Goal: Task Accomplishment & Management: Complete application form

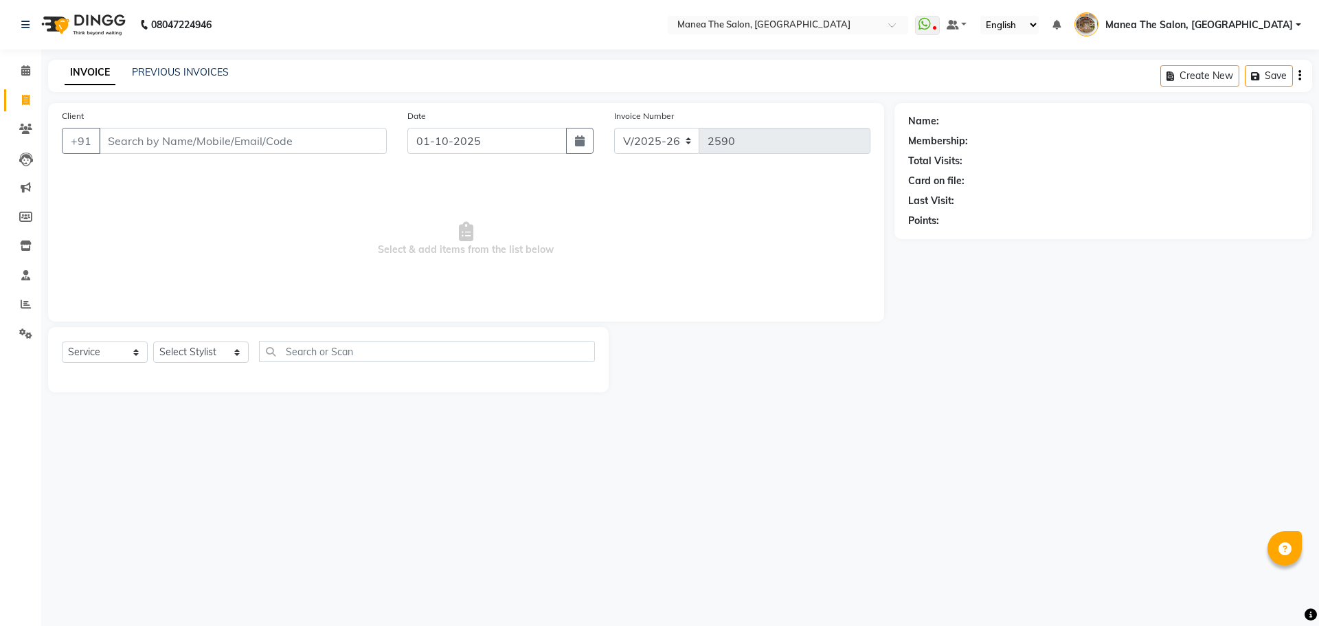
select select "7287"
select select "service"
type input "9247500789"
click at [352, 137] on span "Add Client" at bounding box center [351, 141] width 54 height 14
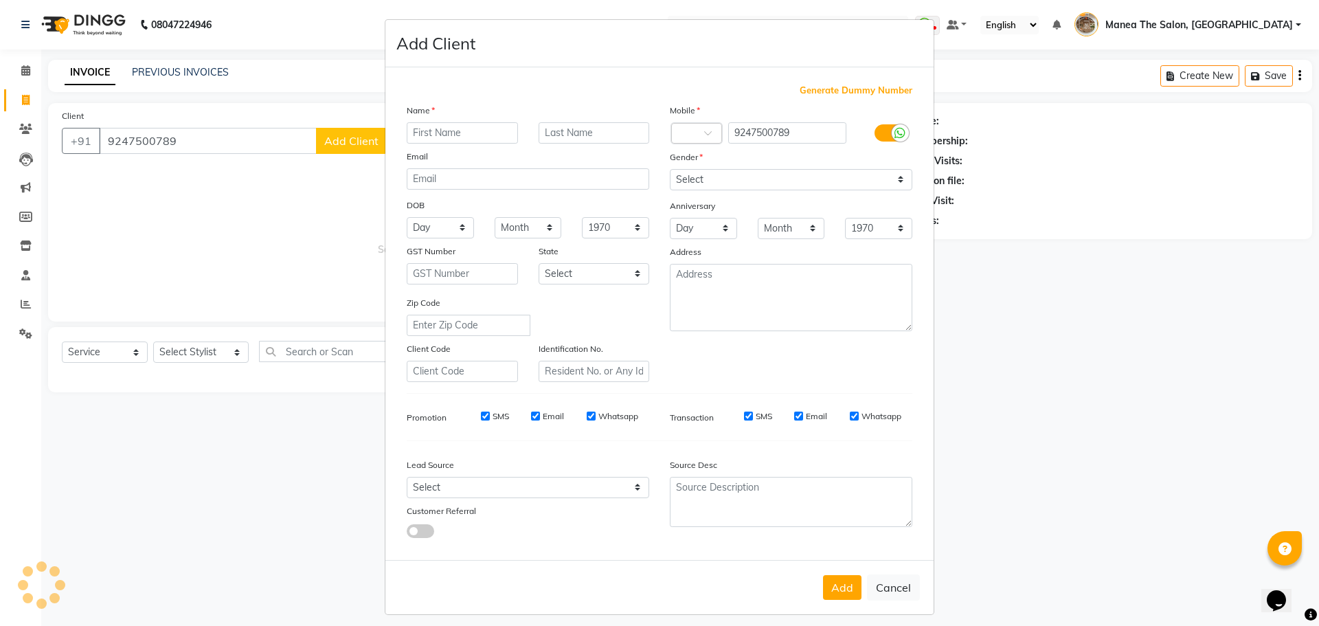
click at [423, 135] on input "text" at bounding box center [462, 132] width 111 height 21
type input "Sunnetha"
click at [729, 179] on select "Select [DEMOGRAPHIC_DATA] [DEMOGRAPHIC_DATA] Other Prefer Not To Say" at bounding box center [791, 179] width 242 height 21
select select "[DEMOGRAPHIC_DATA]"
click at [670, 169] on select "Select [DEMOGRAPHIC_DATA] [DEMOGRAPHIC_DATA] Other Prefer Not To Say" at bounding box center [791, 179] width 242 height 21
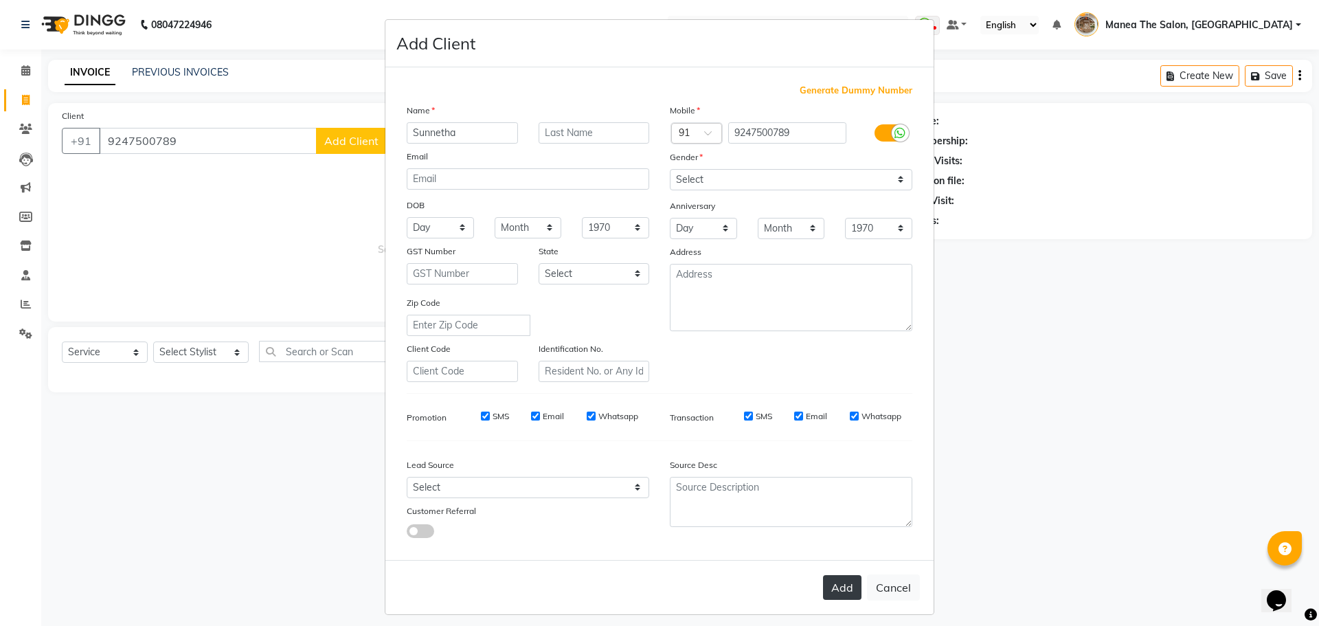
click at [840, 593] on button "Add" at bounding box center [842, 587] width 38 height 25
click at [192, 352] on ngb-modal-window "Add Client Generate Dummy Number Name Sunnetha Email DOB Day 01 02 03 04 05 06 …" at bounding box center [659, 313] width 1319 height 626
select select
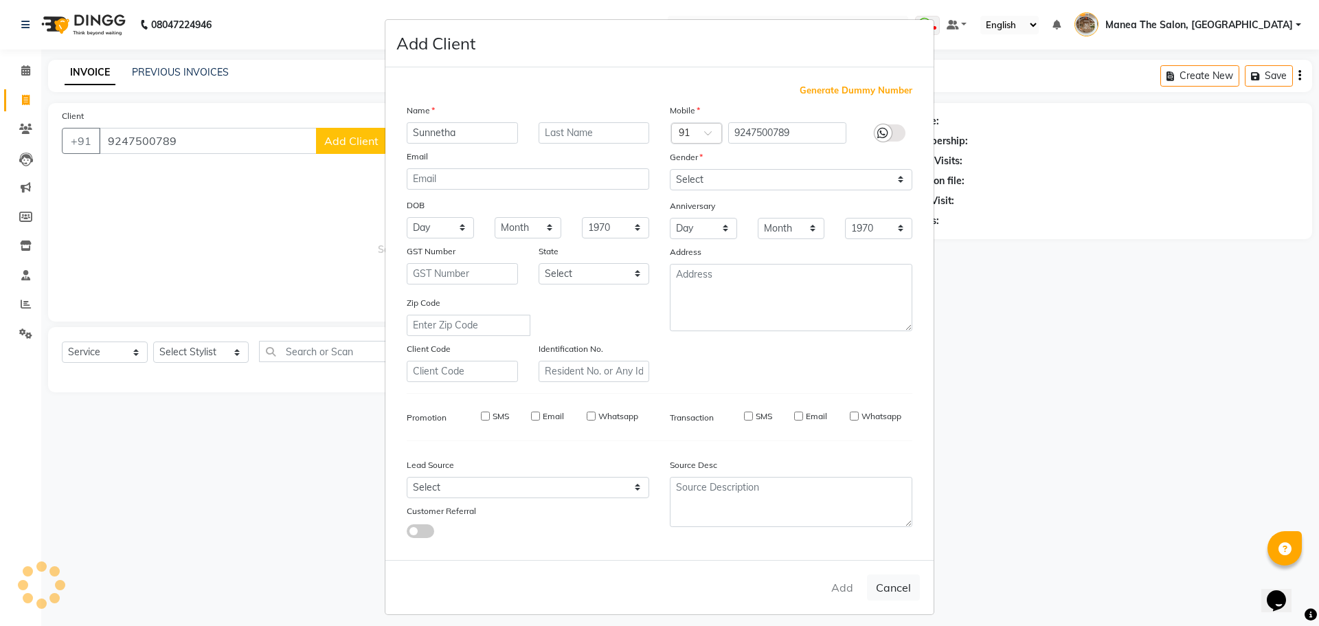
select select
checkbox input "false"
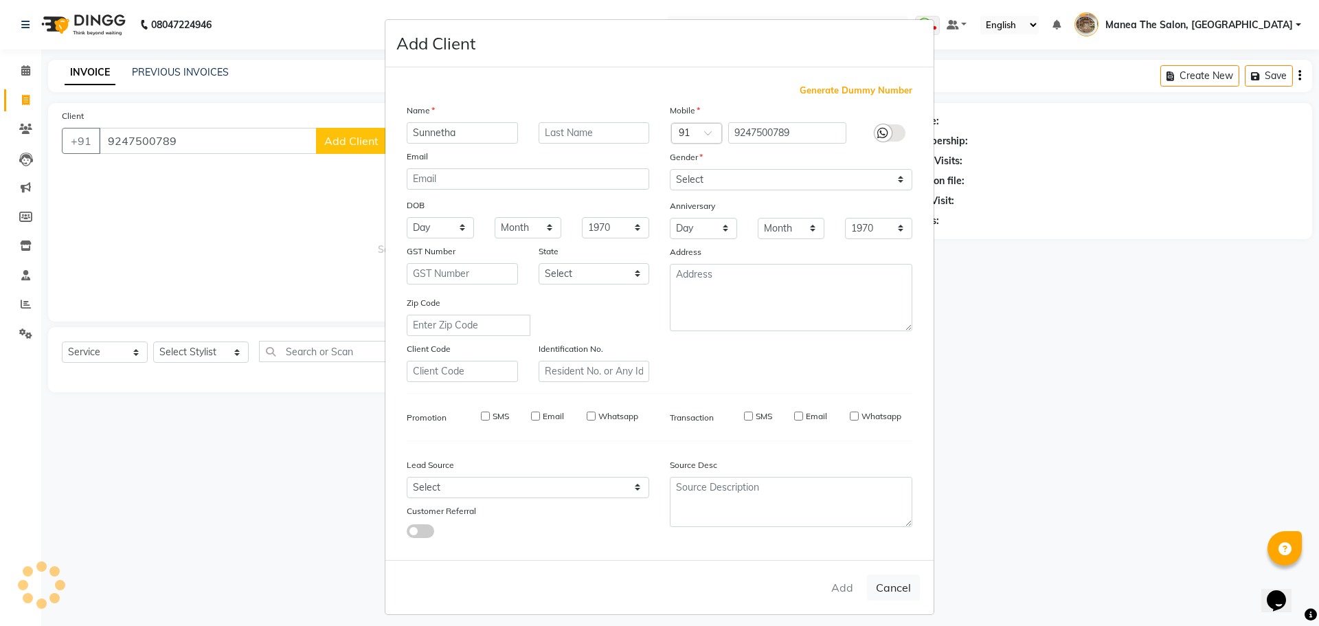
checkbox input "false"
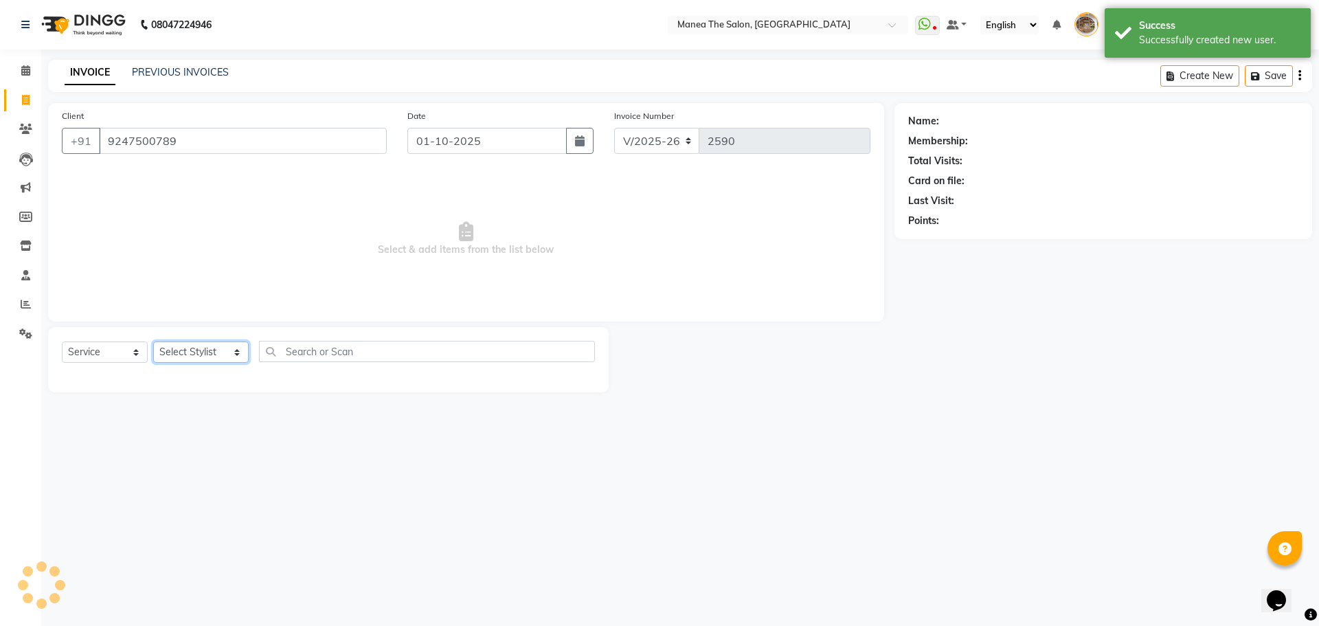
click at [189, 356] on select "Select Stylist [PERSON_NAME] Front Office Kaif [PERSON_NAME] [PERSON_NAME] Pelu…" at bounding box center [200, 351] width 95 height 21
select select "62424"
click at [153, 341] on select "Select Stylist [PERSON_NAME] Front Office Kaif [PERSON_NAME] [PERSON_NAME] Pelu…" at bounding box center [200, 351] width 95 height 21
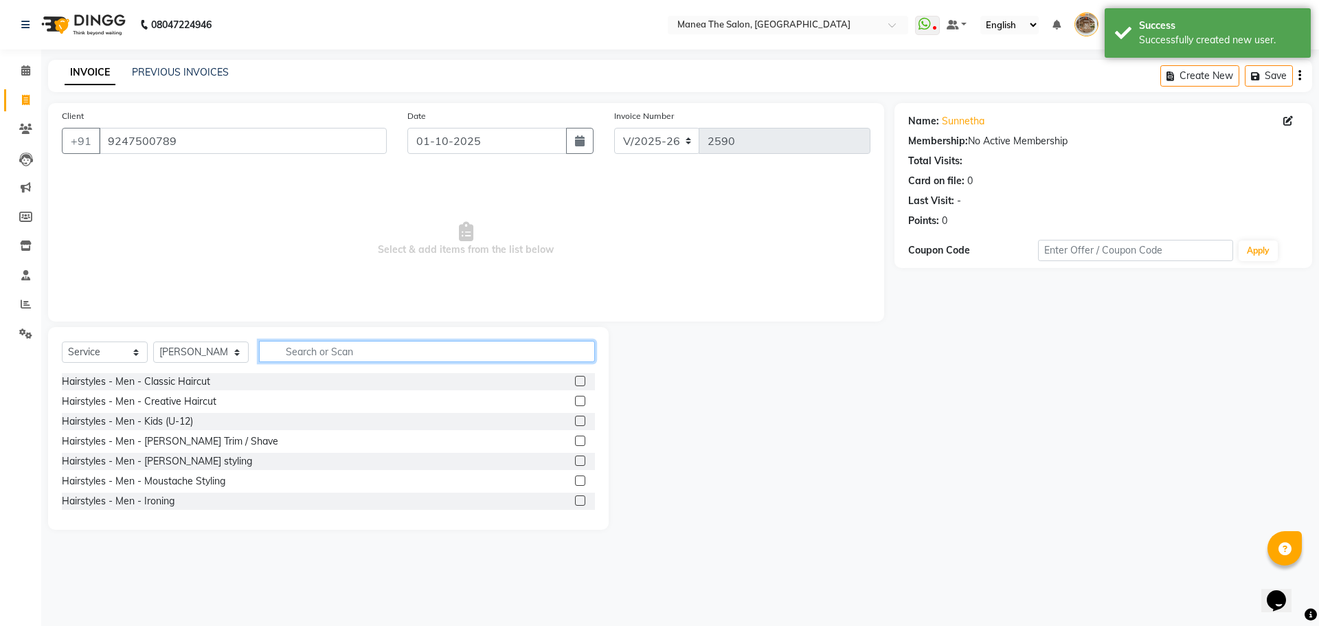
click at [305, 354] on input "text" at bounding box center [427, 351] width 336 height 21
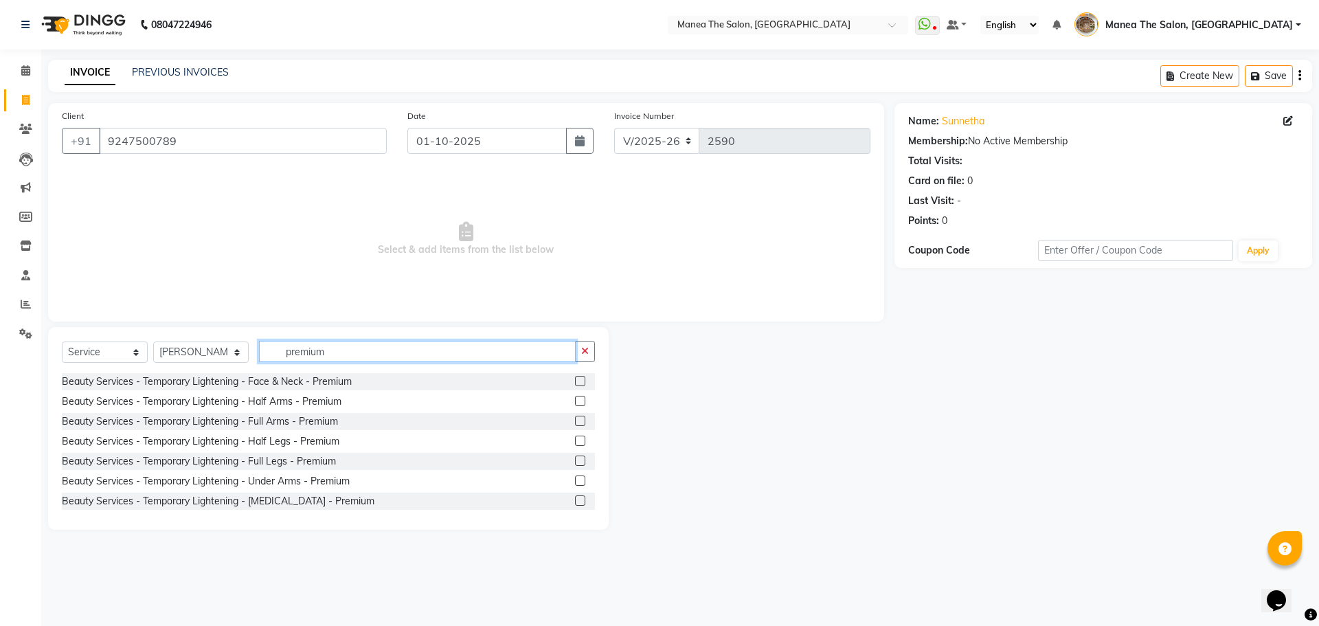
type input "premium"
click at [575, 382] on label at bounding box center [580, 381] width 10 height 10
click at [575, 382] on input "checkbox" at bounding box center [579, 381] width 9 height 9
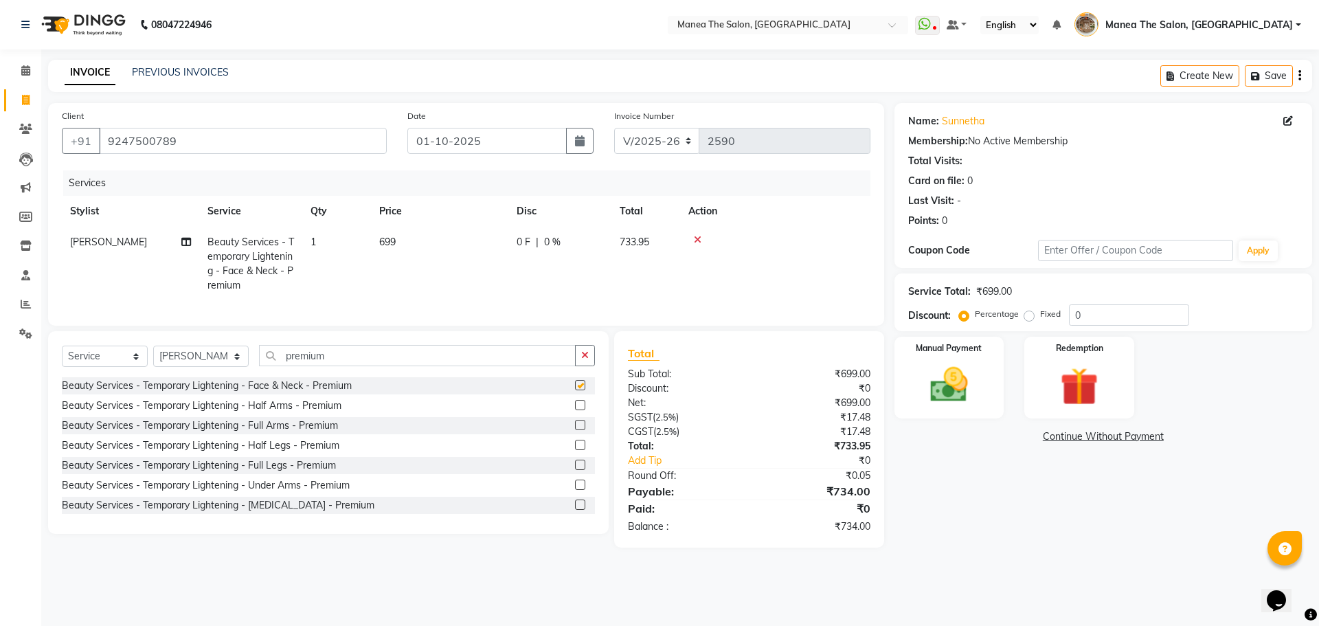
checkbox input "false"
drag, startPoint x: 337, startPoint y: 365, endPoint x: 273, endPoint y: 377, distance: 64.9
click at [273, 377] on div "Select Service Product Membership Package Voucher Prepaid Gift Card Select Styl…" at bounding box center [328, 361] width 533 height 32
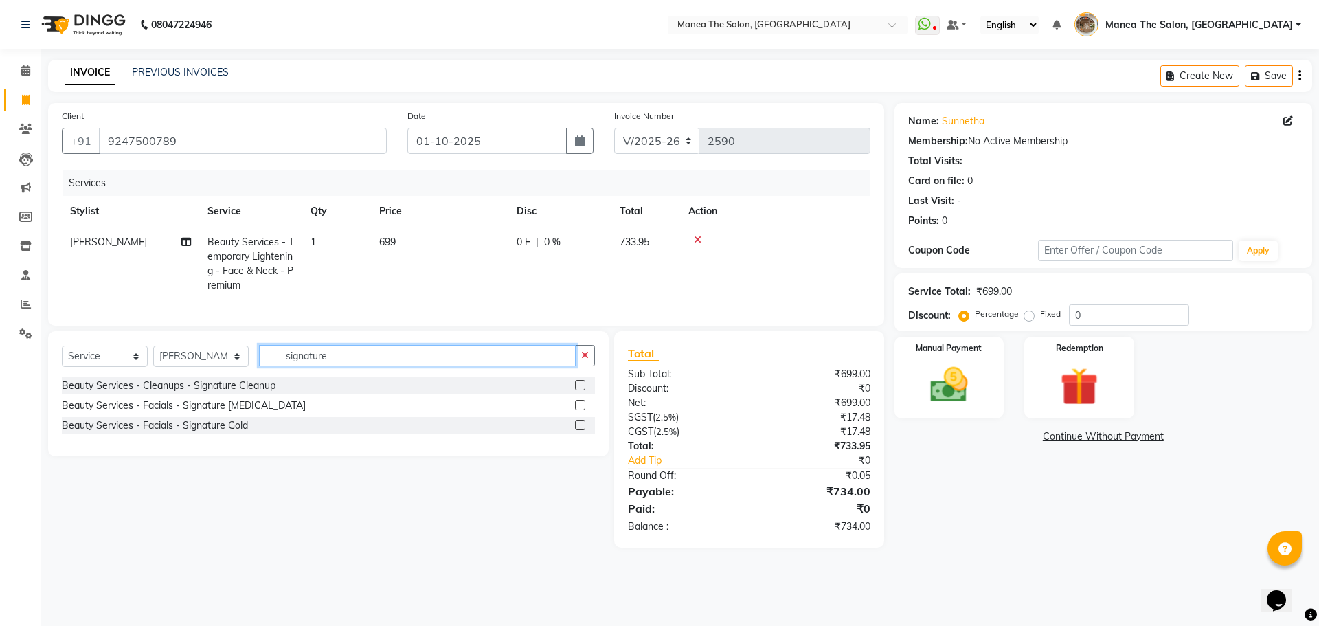
type input "signature"
click at [578, 429] on div at bounding box center [585, 425] width 20 height 17
click at [582, 430] on label at bounding box center [580, 425] width 10 height 10
click at [582, 430] on input "checkbox" at bounding box center [579, 425] width 9 height 9
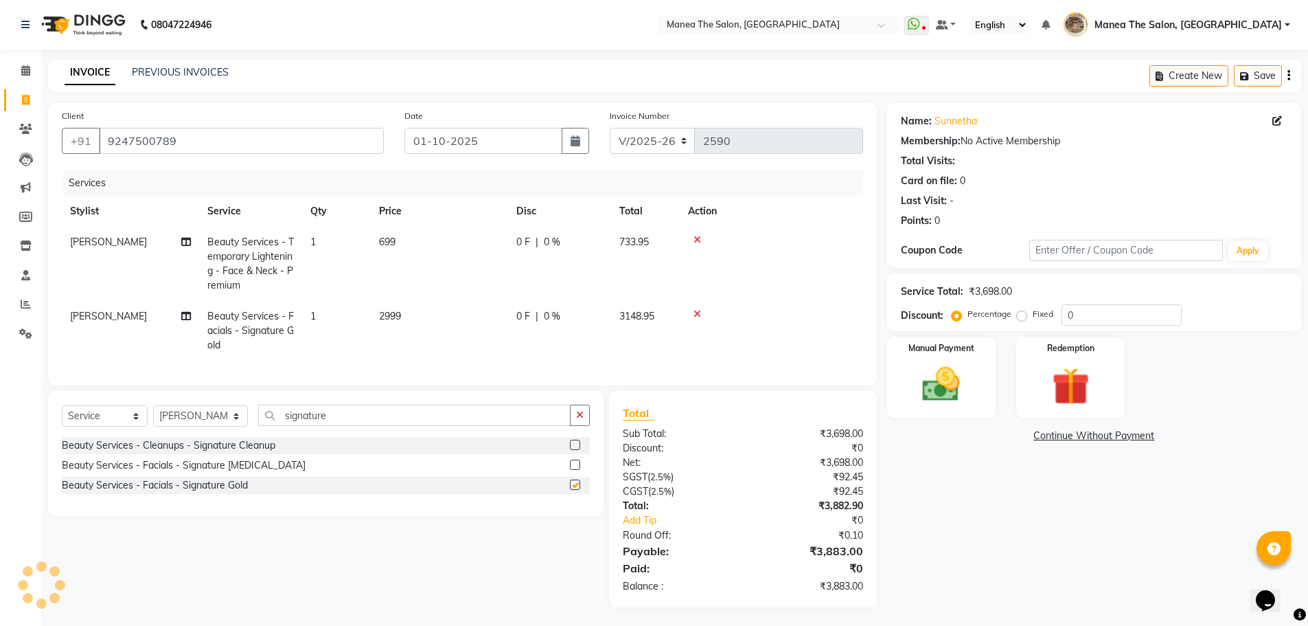
checkbox input "false"
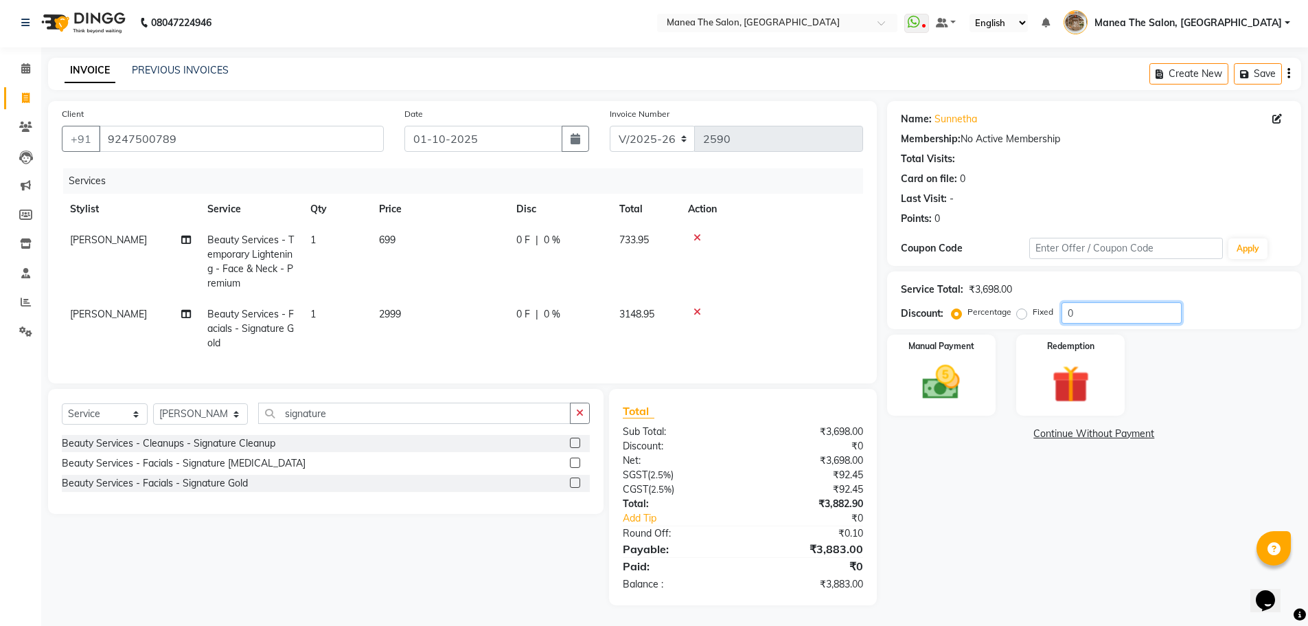
click at [1071, 306] on input "0" at bounding box center [1122, 312] width 120 height 21
type input "15"
click at [966, 375] on img at bounding box center [941, 382] width 63 height 45
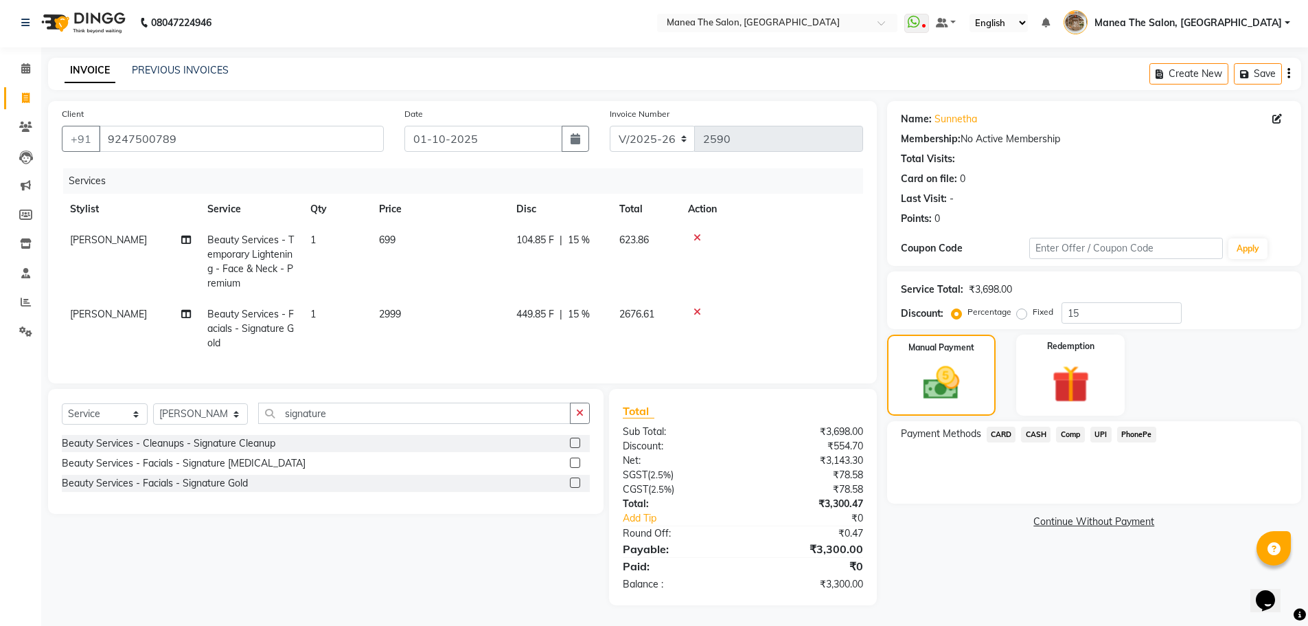
click at [1105, 426] on span "UPI" at bounding box center [1101, 434] width 21 height 16
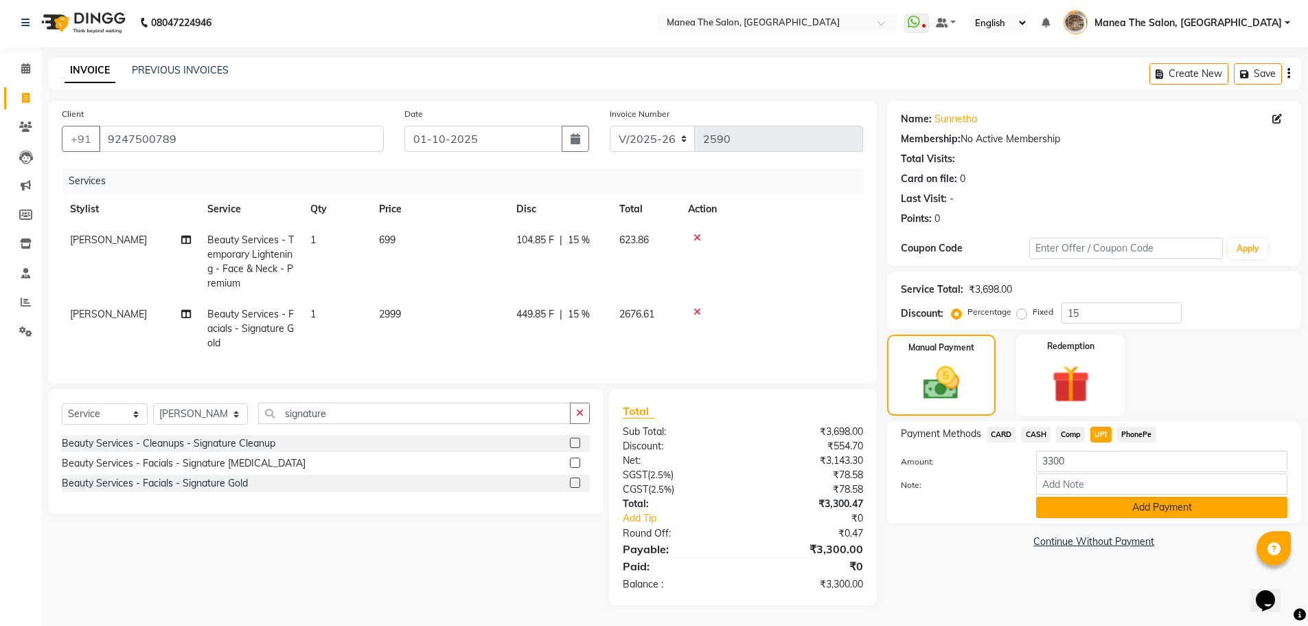
click at [1145, 497] on button "Add Payment" at bounding box center [1161, 507] width 251 height 21
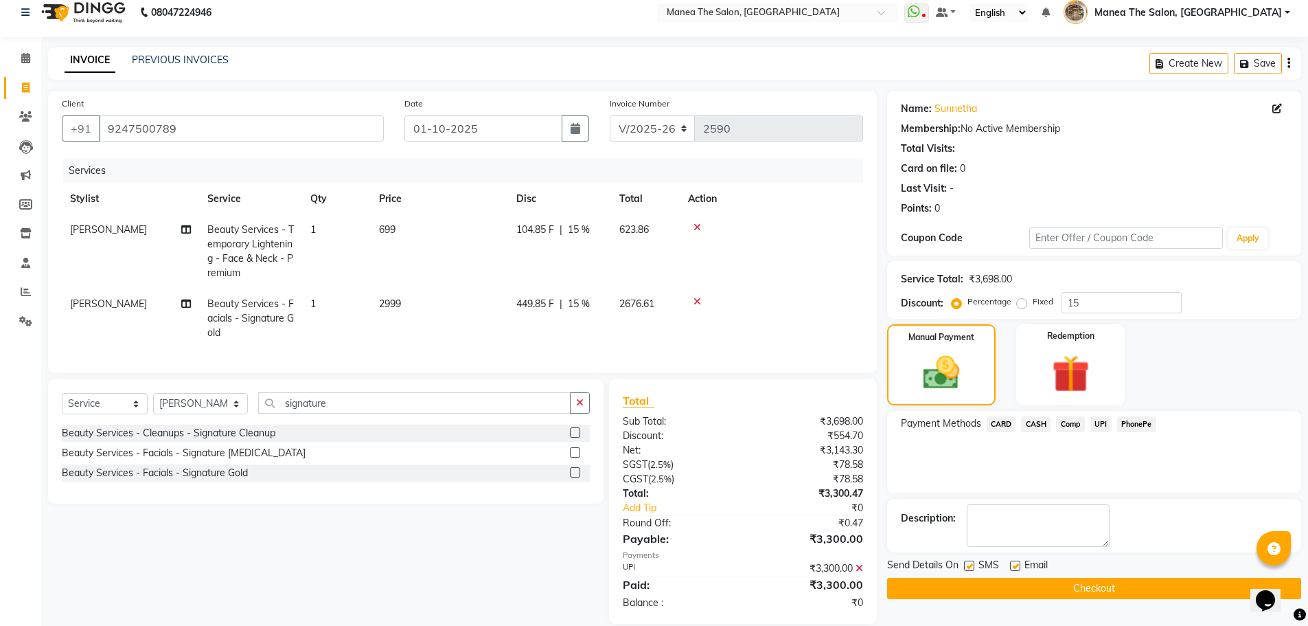
scroll to position [41, 0]
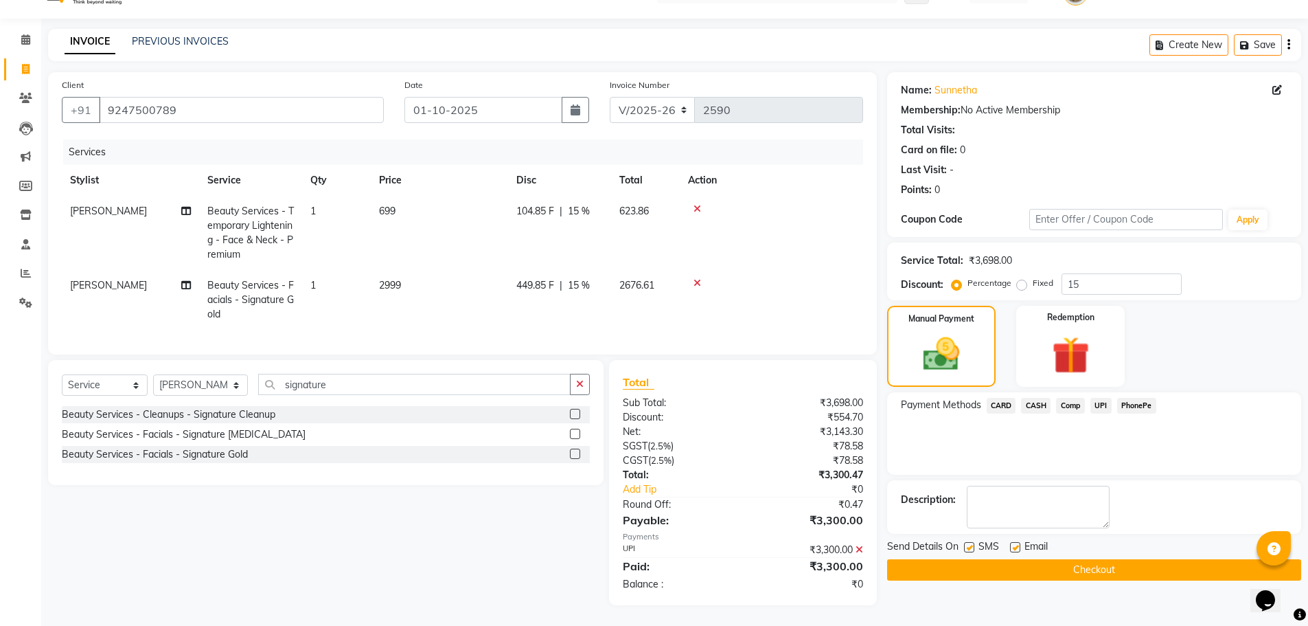
click at [1122, 559] on button "Checkout" at bounding box center [1094, 569] width 414 height 21
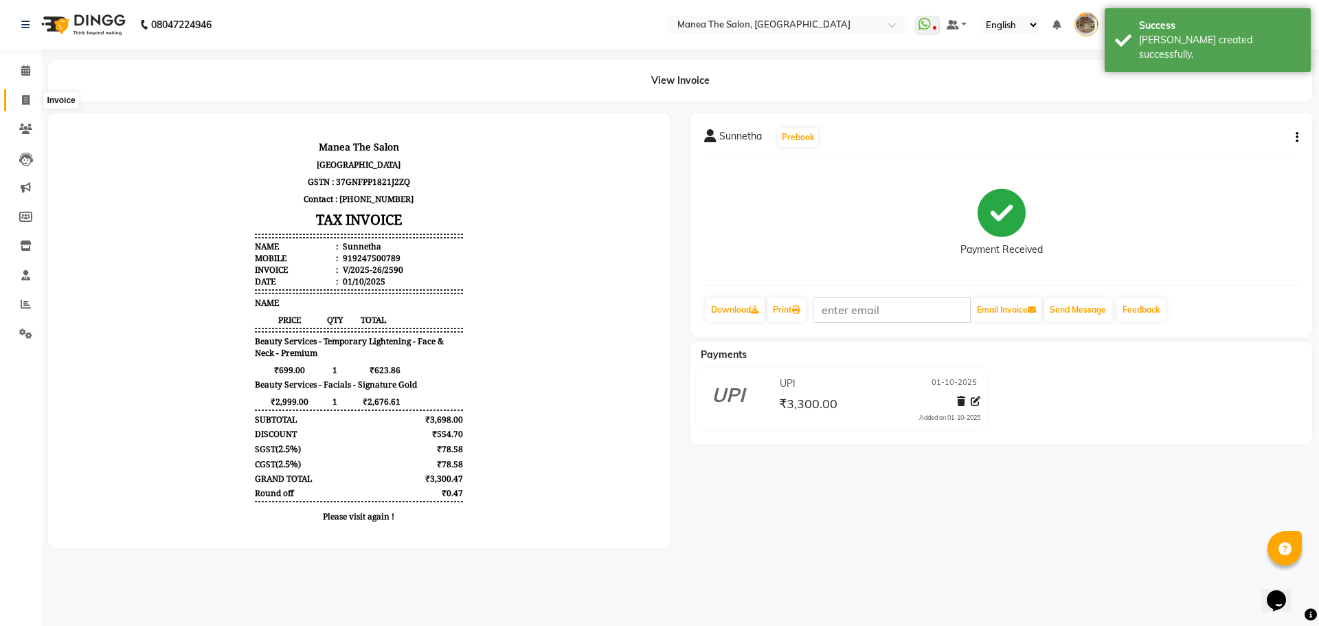
click at [16, 103] on span at bounding box center [26, 101] width 24 height 16
select select "service"
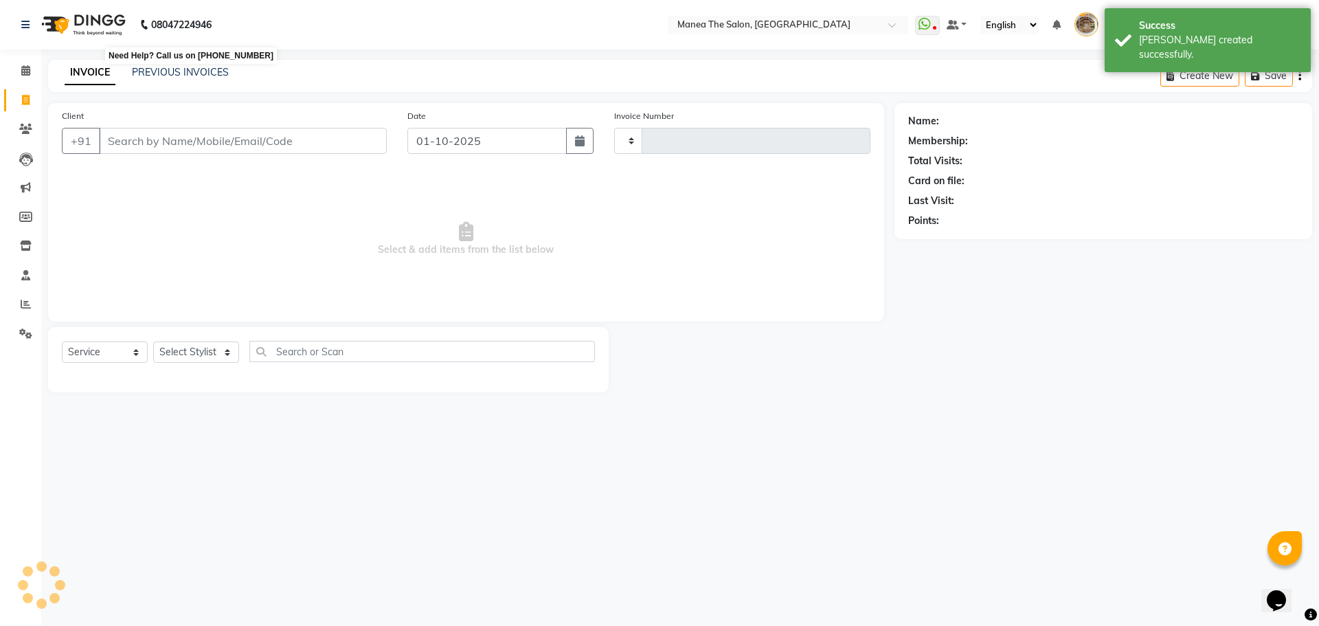
type input "2591"
select select "7287"
click at [176, 54] on div "08047224946 Select Location × Manea The Salon, [GEOGRAPHIC_DATA] WhatsApp Statu…" at bounding box center [659, 313] width 1319 height 626
click at [196, 65] on div "INVOICE PREVIOUS INVOICES Create New Save" at bounding box center [680, 76] width 1264 height 32
click at [196, 72] on link "PREVIOUS INVOICES" at bounding box center [180, 72] width 97 height 12
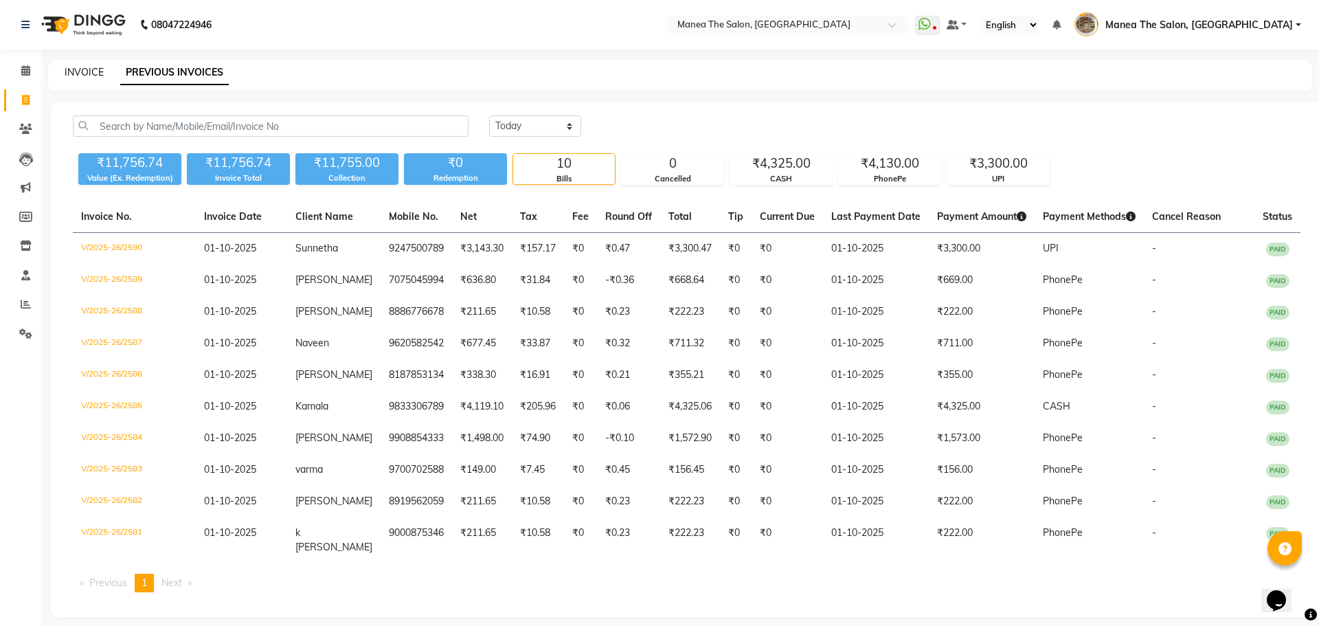
click at [86, 69] on link "INVOICE" at bounding box center [84, 72] width 39 height 12
select select "service"
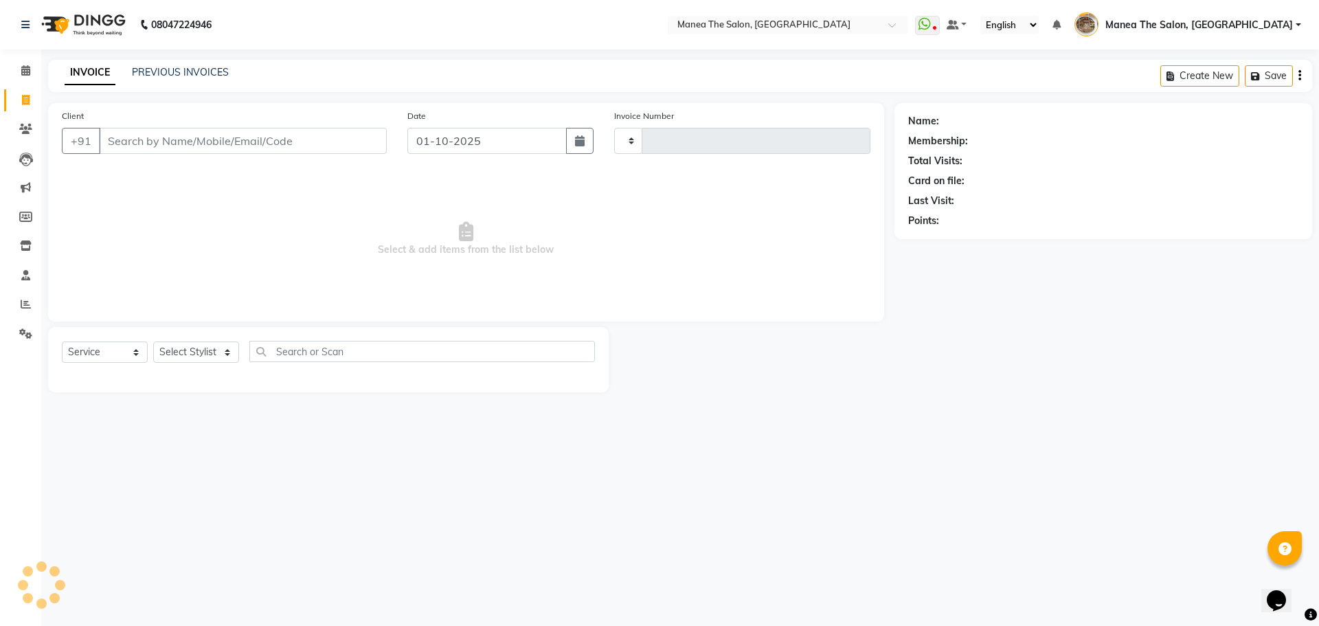
type input "2591"
select select "7287"
click at [201, 76] on link "PREVIOUS INVOICES" at bounding box center [180, 72] width 97 height 12
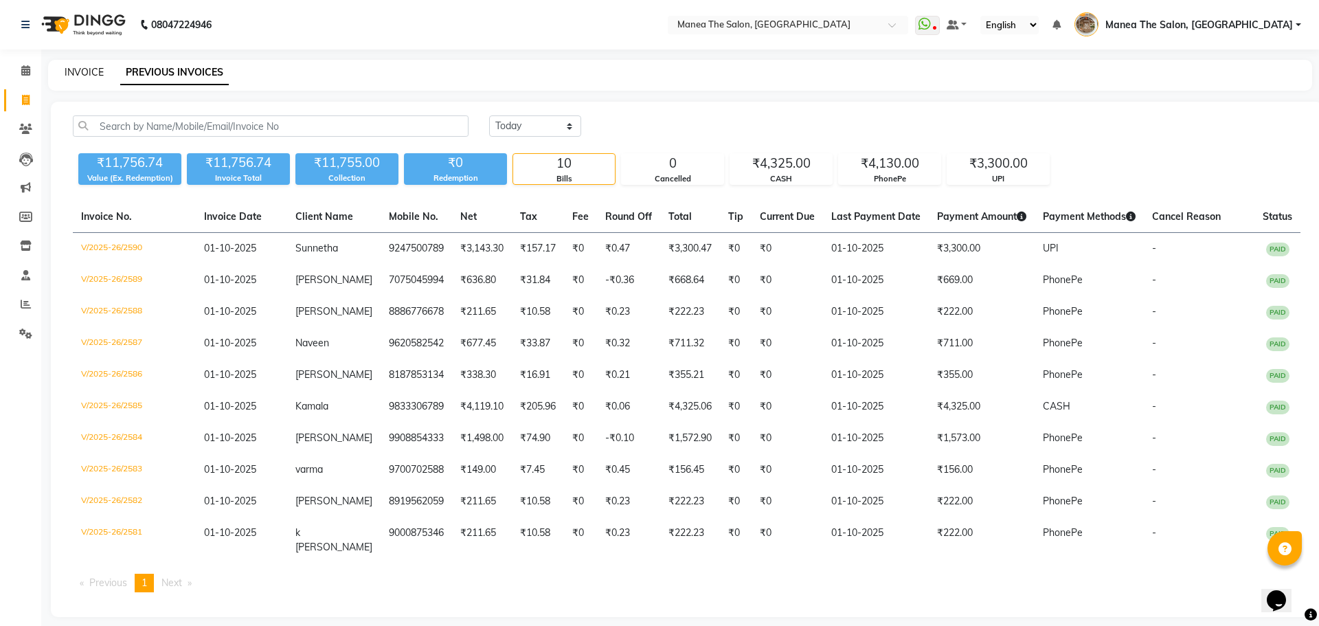
drag, startPoint x: 81, startPoint y: 71, endPoint x: 98, endPoint y: 56, distance: 23.3
click at [83, 73] on link "INVOICE" at bounding box center [84, 72] width 39 height 12
select select "service"
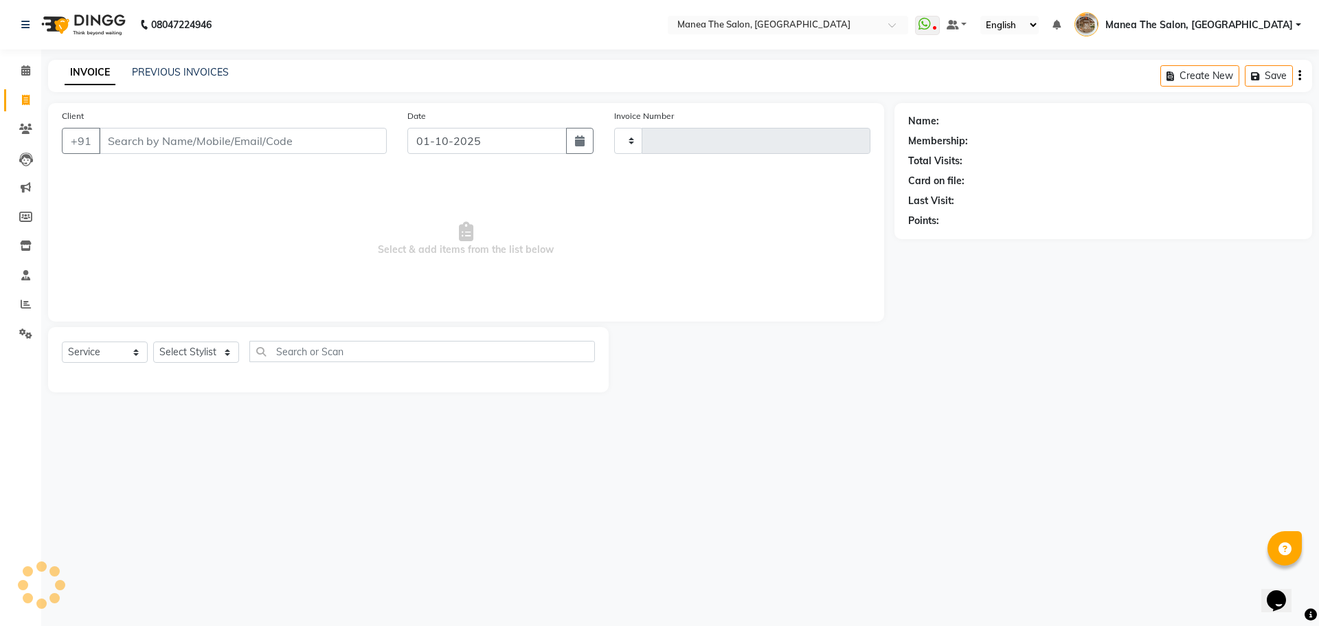
type input "2591"
select select "7287"
click at [172, 74] on link "PREVIOUS INVOICES" at bounding box center [180, 72] width 97 height 12
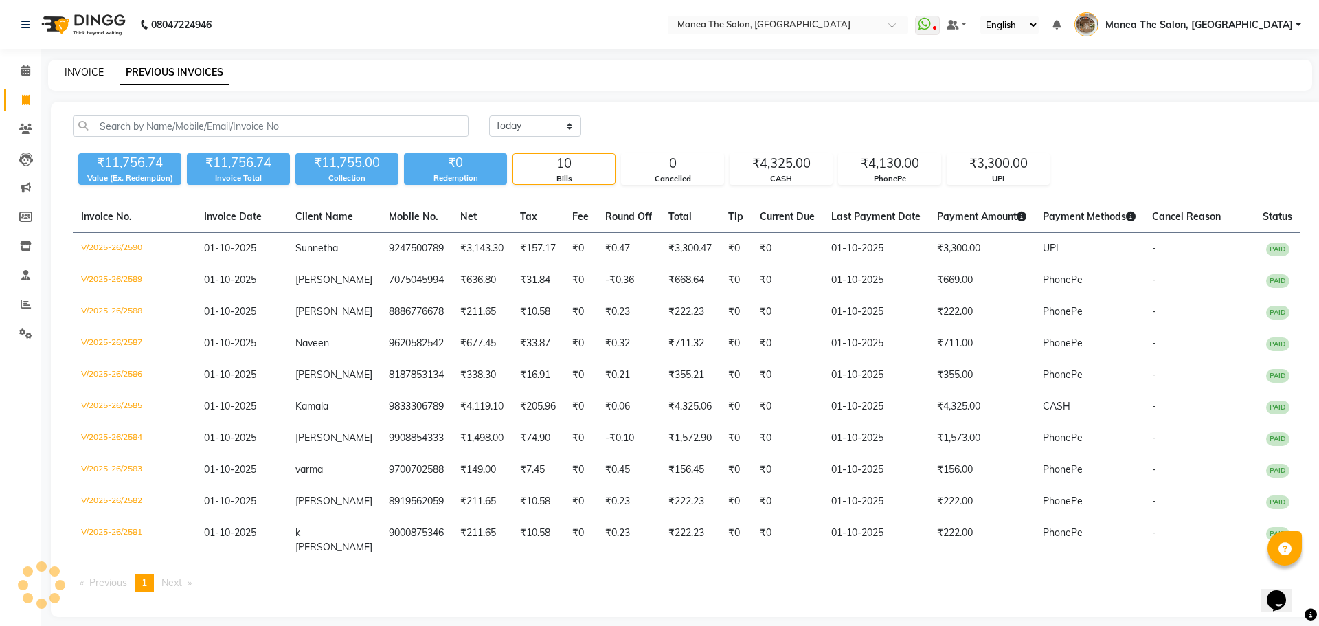
click at [88, 74] on link "INVOICE" at bounding box center [84, 72] width 39 height 12
select select "service"
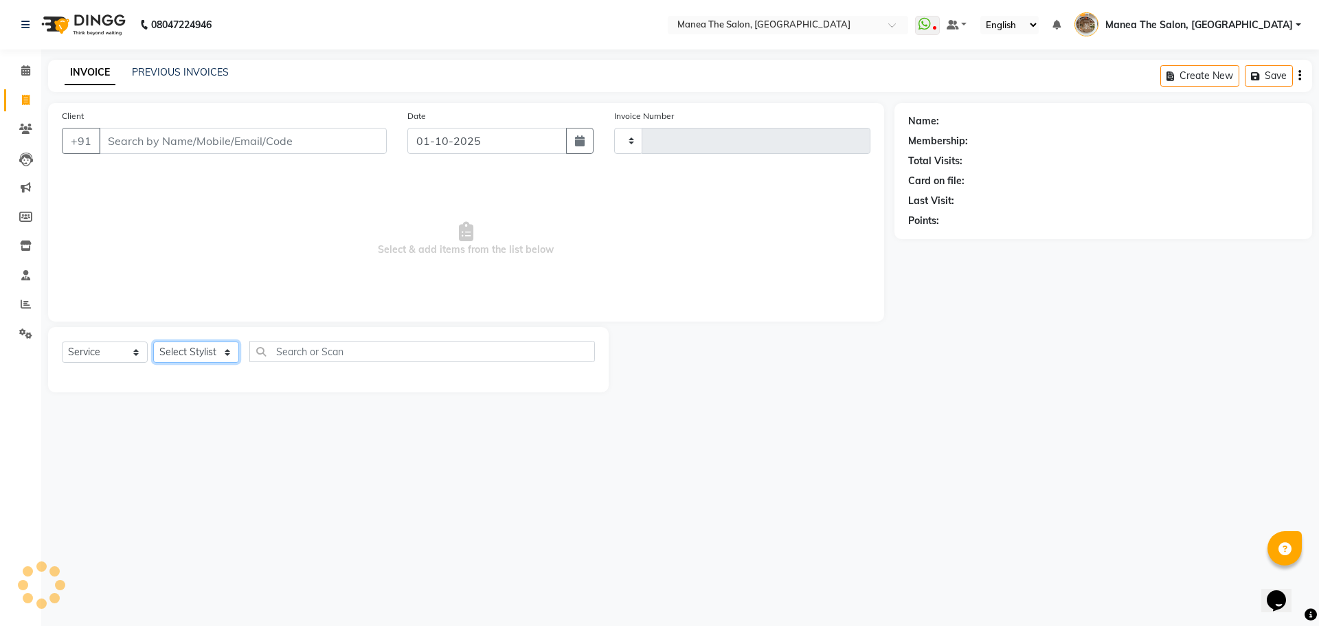
click at [193, 353] on select "Select Stylist" at bounding box center [196, 351] width 86 height 21
type input "2591"
select select "7287"
click at [210, 143] on input "Client" at bounding box center [243, 141] width 288 height 26
drag, startPoint x: 198, startPoint y: 346, endPoint x: 192, endPoint y: 354, distance: 9.8
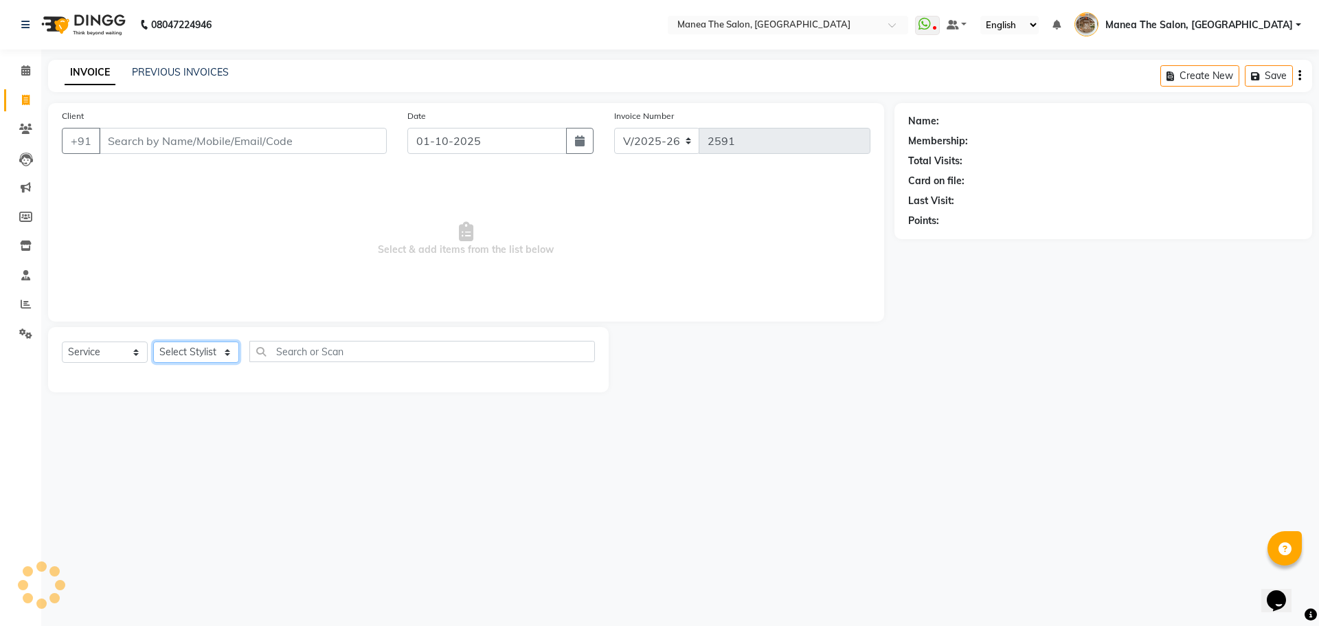
click at [198, 346] on select "Select Stylist" at bounding box center [196, 351] width 86 height 21
click at [192, 355] on select "Select Stylist" at bounding box center [196, 351] width 86 height 21
click at [860, 502] on div "08047224946 Select Location × Manea The Salon, [GEOGRAPHIC_DATA] WhatsApp Statu…" at bounding box center [659, 313] width 1319 height 626
click at [203, 348] on select "Select Stylist" at bounding box center [196, 351] width 86 height 21
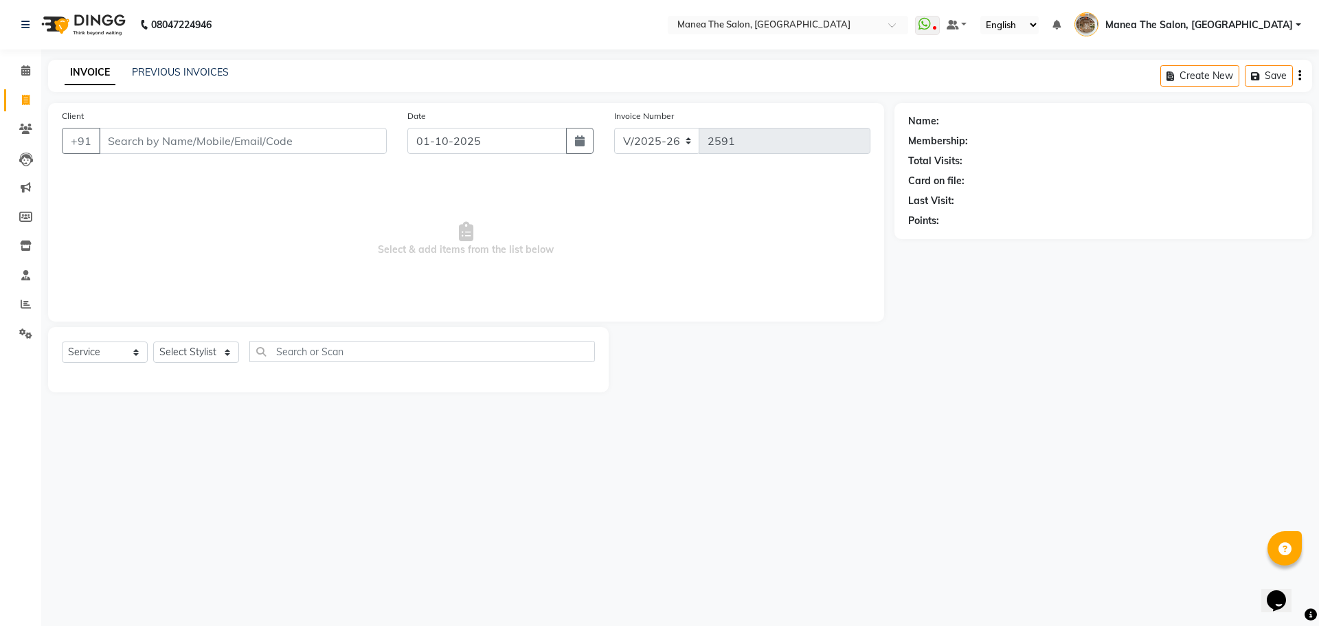
click at [877, 495] on div "08047224946 Select Location × Manea The Salon, [GEOGRAPHIC_DATA] WhatsApp Statu…" at bounding box center [659, 313] width 1319 height 626
click at [189, 345] on select "Select Stylist [PERSON_NAME] Front Office Kaif [PERSON_NAME] [PERSON_NAME] Pelu…" at bounding box center [200, 351] width 95 height 21
select select "62424"
click at [153, 341] on select "Select Stylist [PERSON_NAME] Front Office Kaif [PERSON_NAME] [PERSON_NAME] Pelu…" at bounding box center [200, 351] width 95 height 21
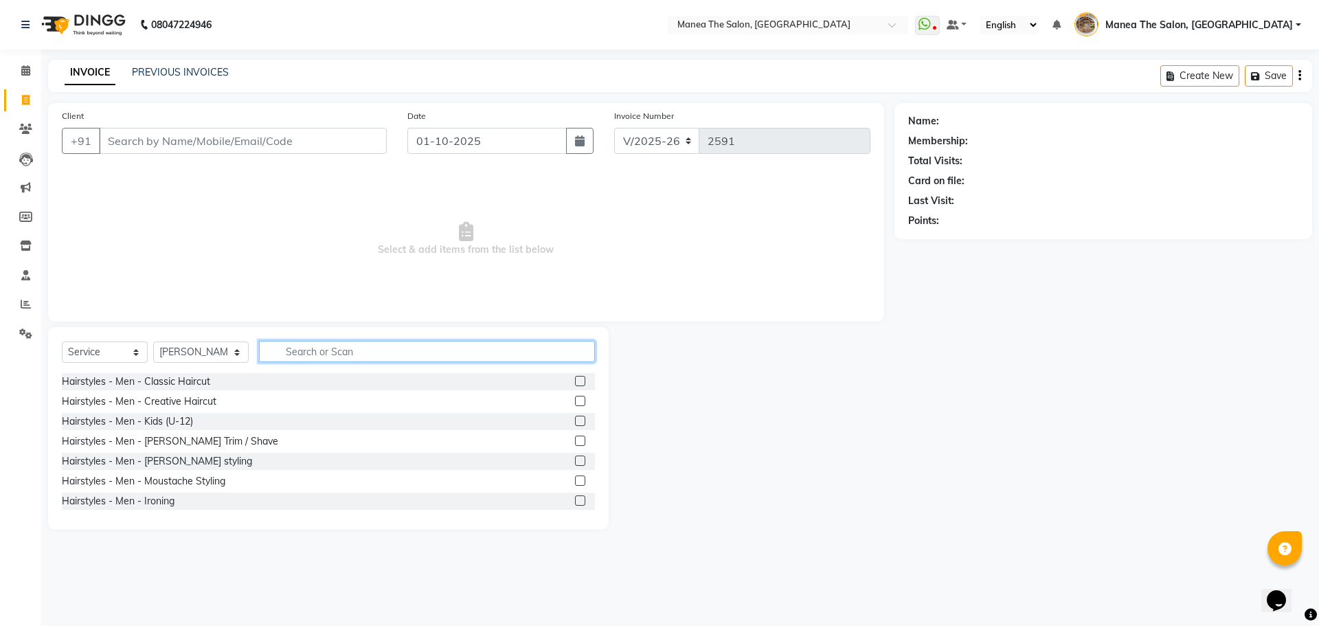
click at [326, 358] on input "text" at bounding box center [427, 351] width 336 height 21
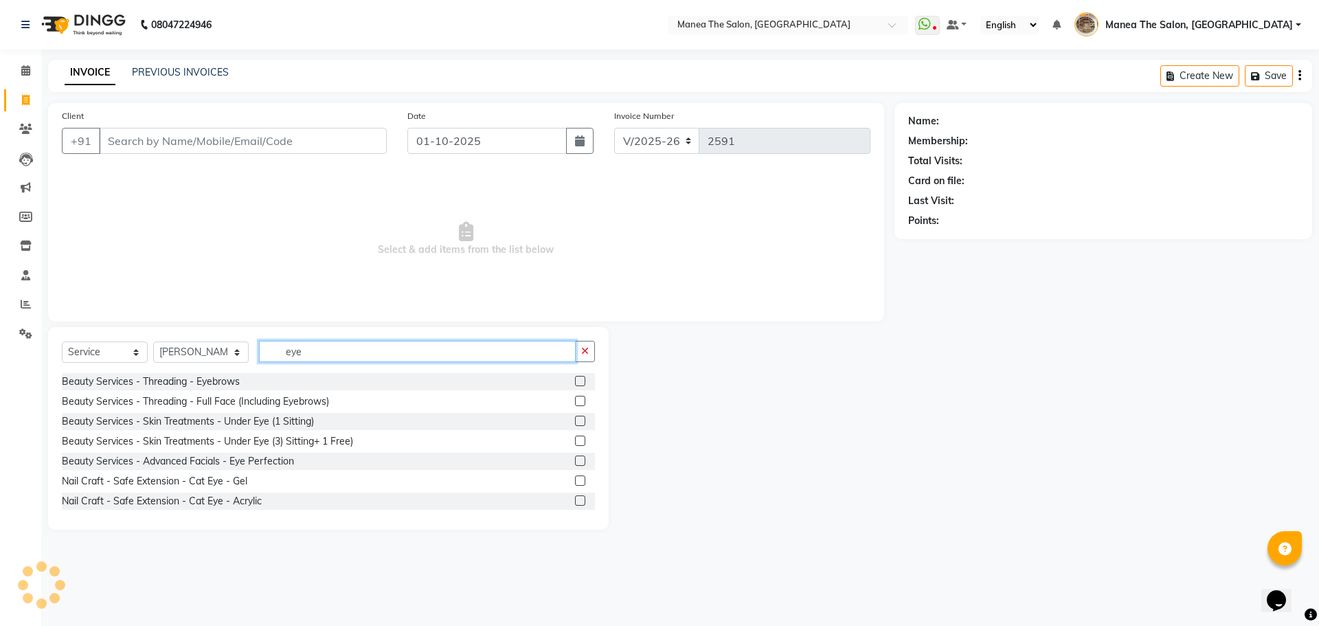
type input "eye"
click at [575, 382] on label at bounding box center [580, 381] width 10 height 10
click at [575, 382] on input "checkbox" at bounding box center [579, 381] width 9 height 9
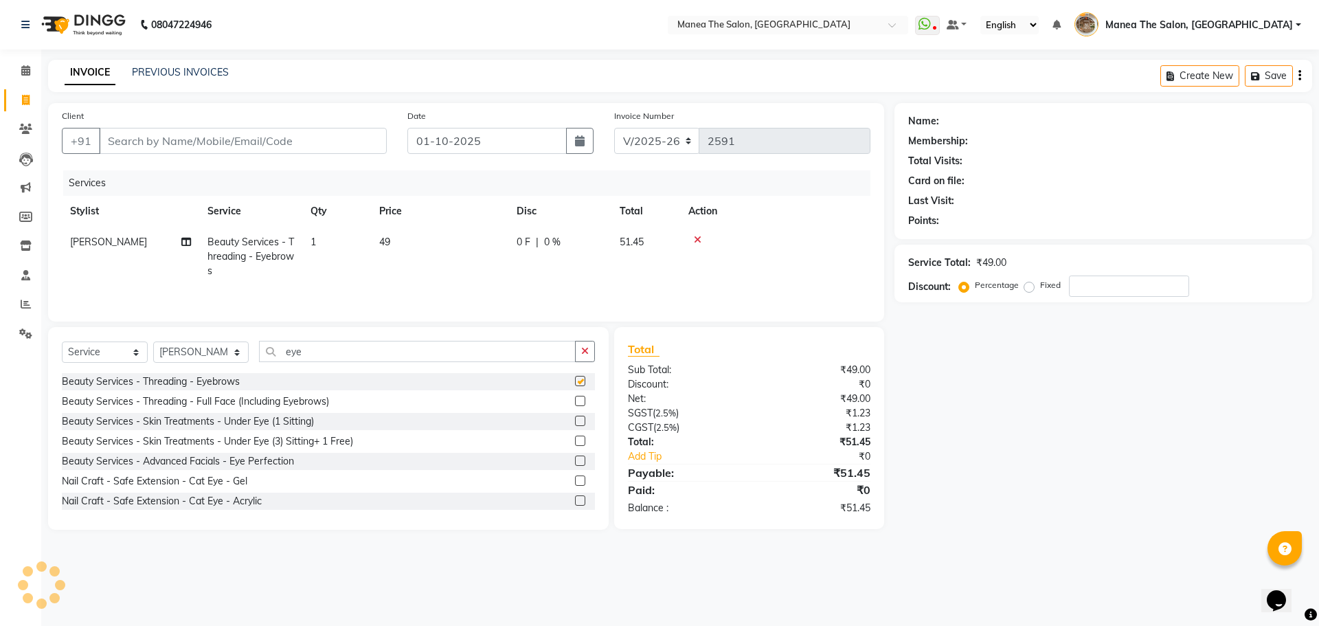
checkbox input "false"
click at [348, 248] on td "1" at bounding box center [336, 257] width 69 height 60
select select "62424"
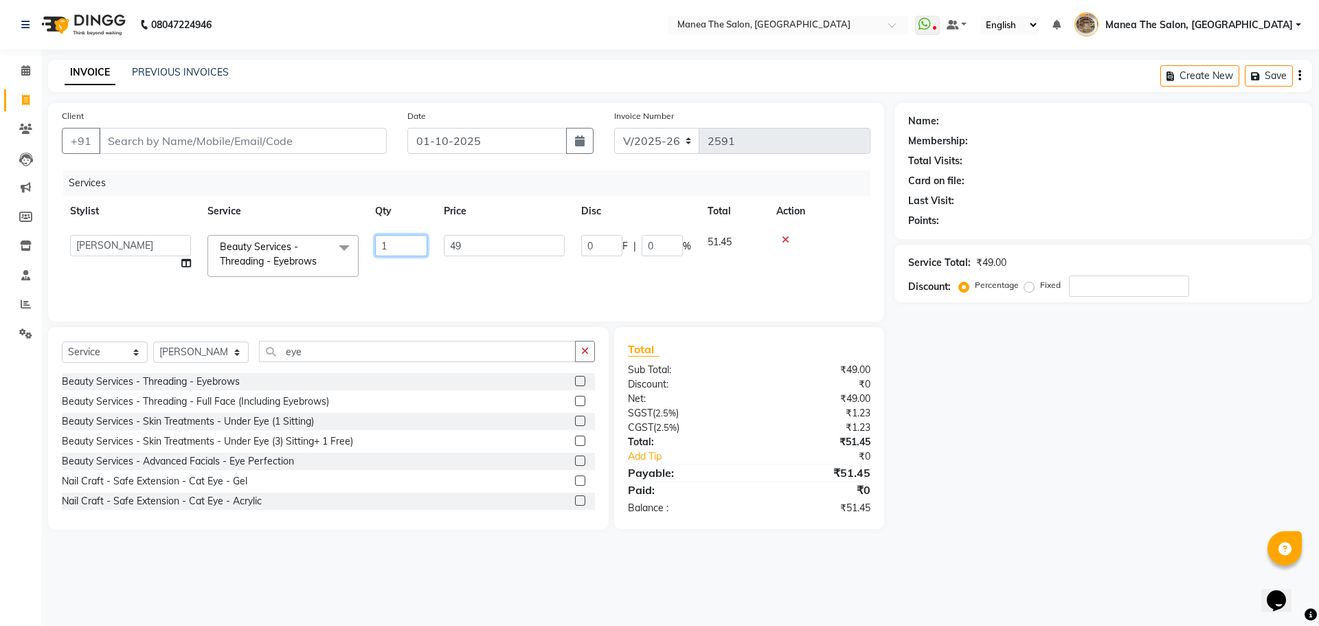
click at [392, 247] on input "1" at bounding box center [401, 245] width 52 height 21
type input "2"
click at [1029, 527] on div "Name: Membership: Total Visits: Card on file: Last Visit: Points: Service Total…" at bounding box center [1108, 316] width 428 height 426
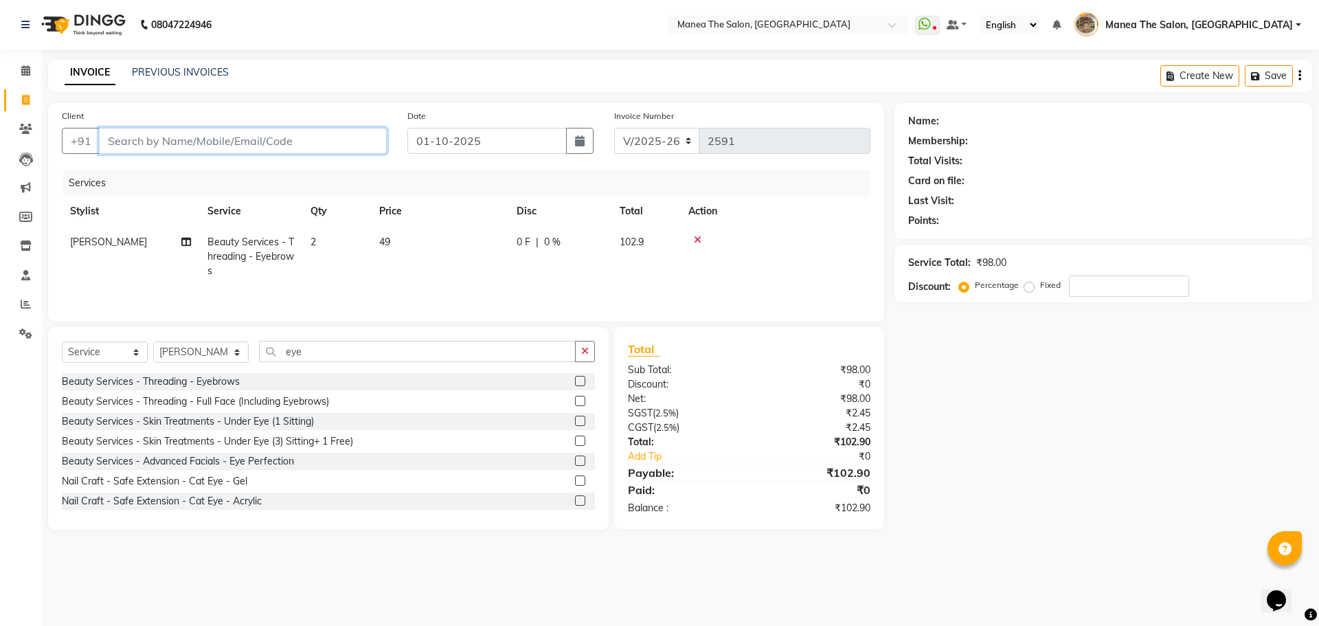
click at [253, 144] on input "Client" at bounding box center [243, 141] width 288 height 26
type input "8"
type input "0"
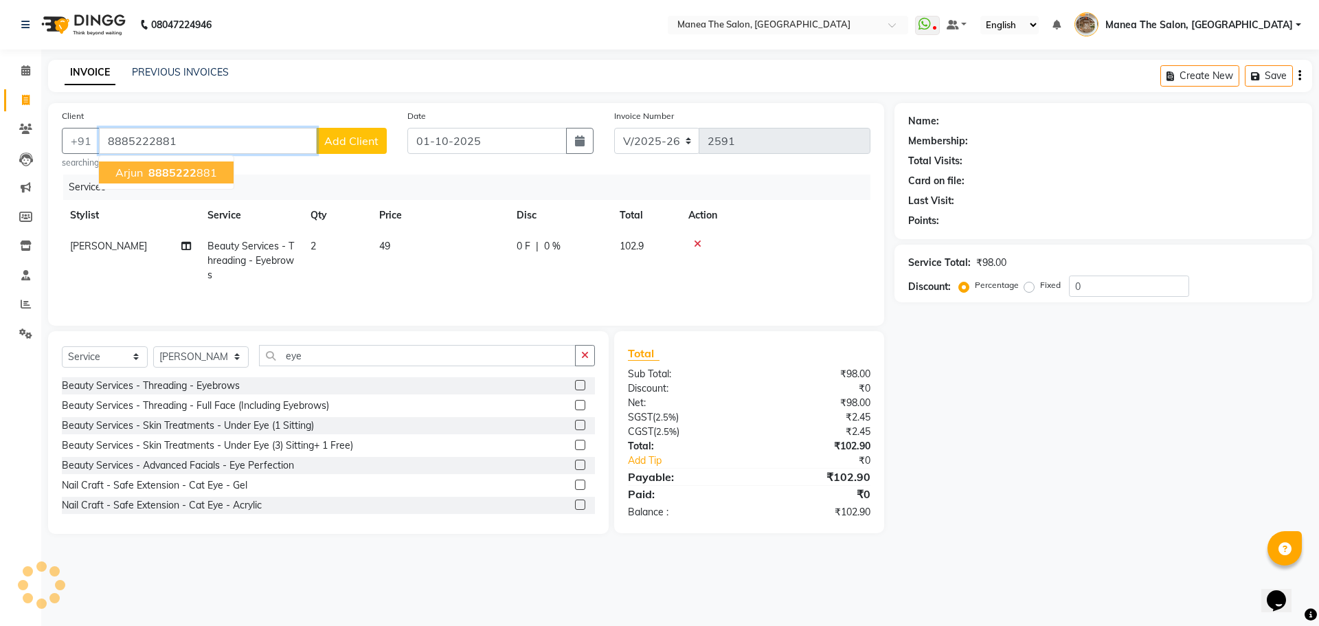
click at [194, 181] on button "Arjun 8885222 881" at bounding box center [166, 172] width 135 height 22
type input "8885222881"
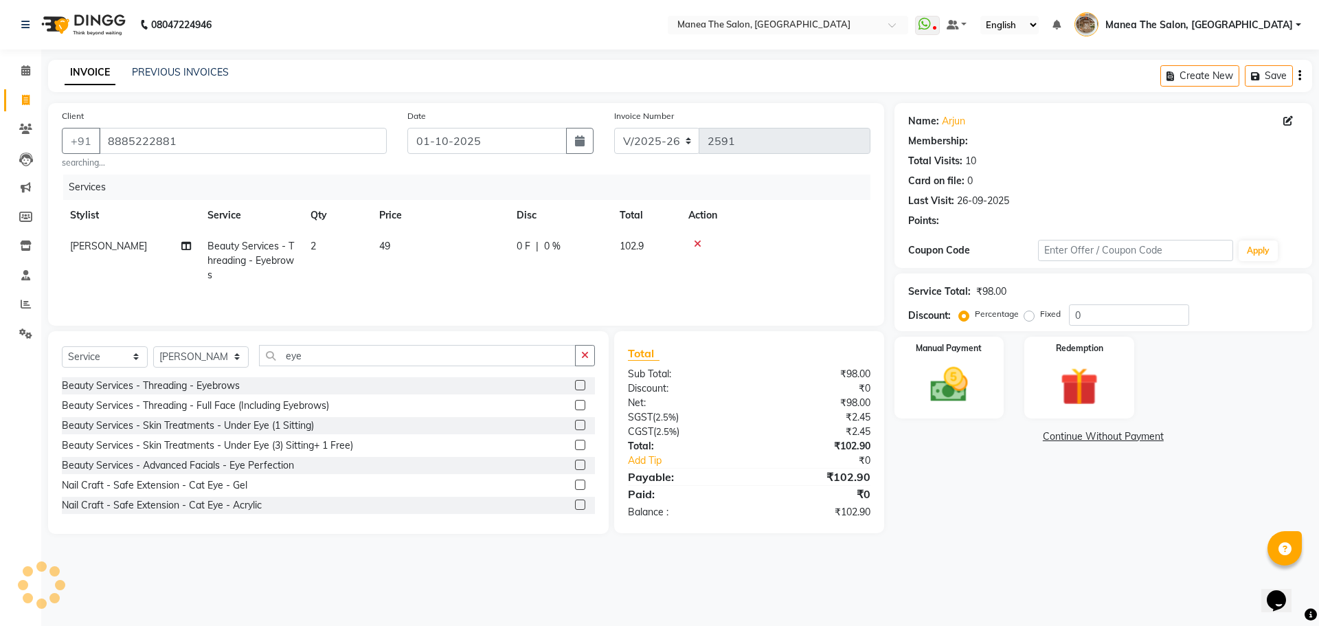
drag, startPoint x: 996, startPoint y: 560, endPoint x: 981, endPoint y: 550, distance: 18.3
click at [996, 554] on div "08047224946 Select Location × Manea The Salon, [GEOGRAPHIC_DATA] WhatsApp Statu…" at bounding box center [659, 313] width 1319 height 626
click at [953, 376] on img at bounding box center [949, 384] width 64 height 45
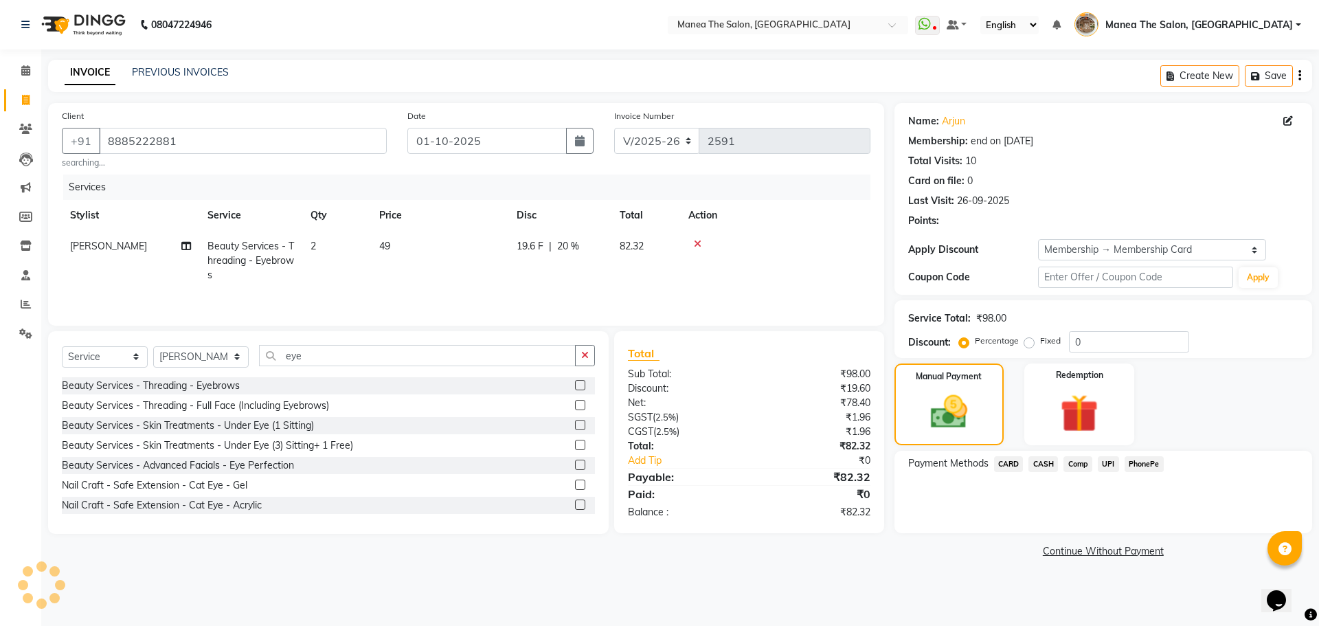
select select "3: Object"
click at [1129, 460] on span "PhonePe" at bounding box center [1143, 464] width 39 height 16
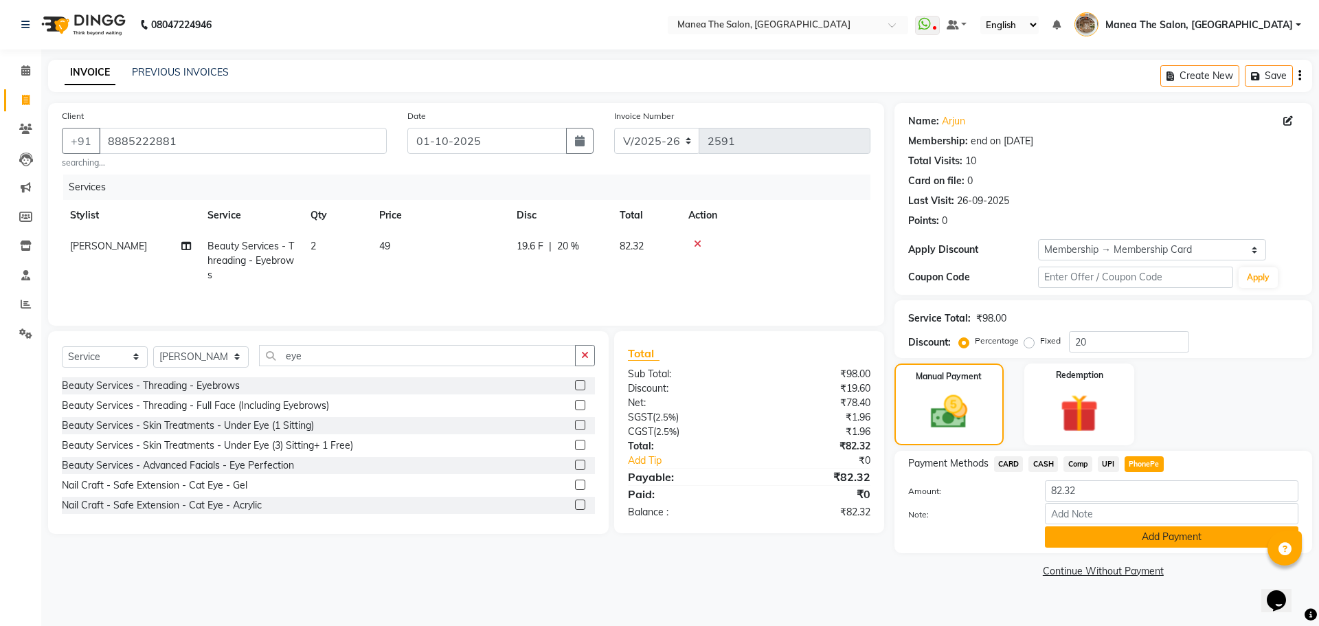
click at [1141, 529] on button "Add Payment" at bounding box center [1171, 536] width 253 height 21
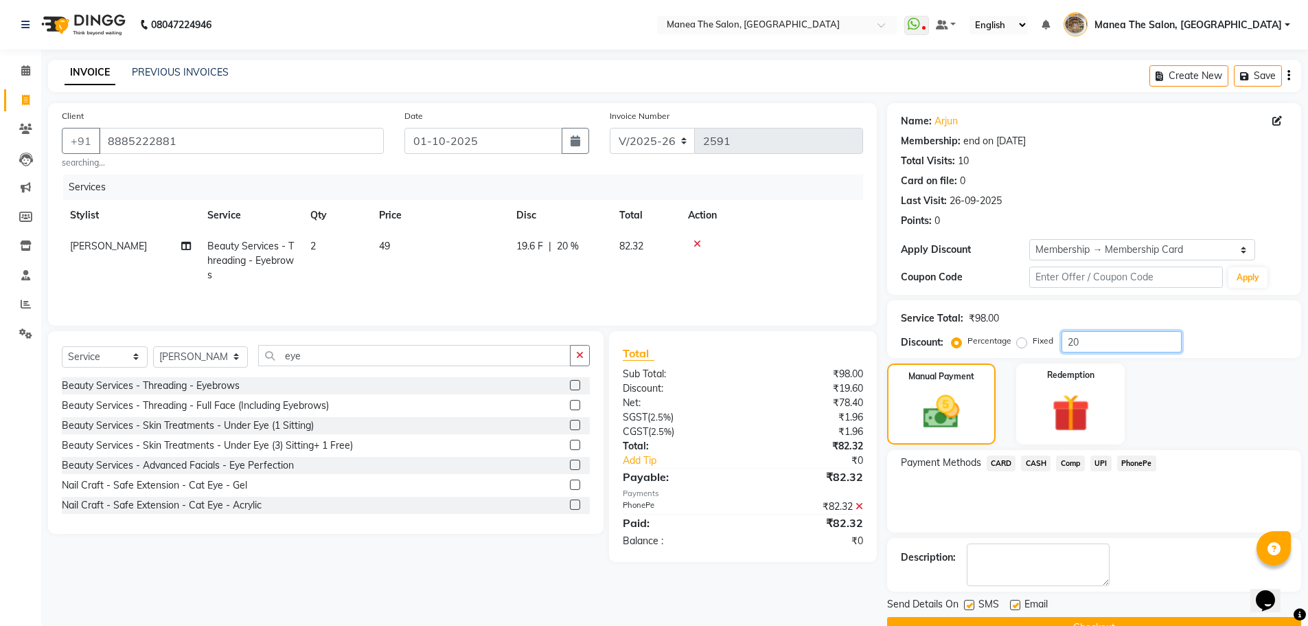
click at [1112, 344] on input "20" at bounding box center [1122, 341] width 120 height 21
type input "2"
click at [1193, 391] on div "Manual Payment Redemption" at bounding box center [1094, 403] width 435 height 81
click at [860, 505] on icon at bounding box center [860, 506] width 8 height 10
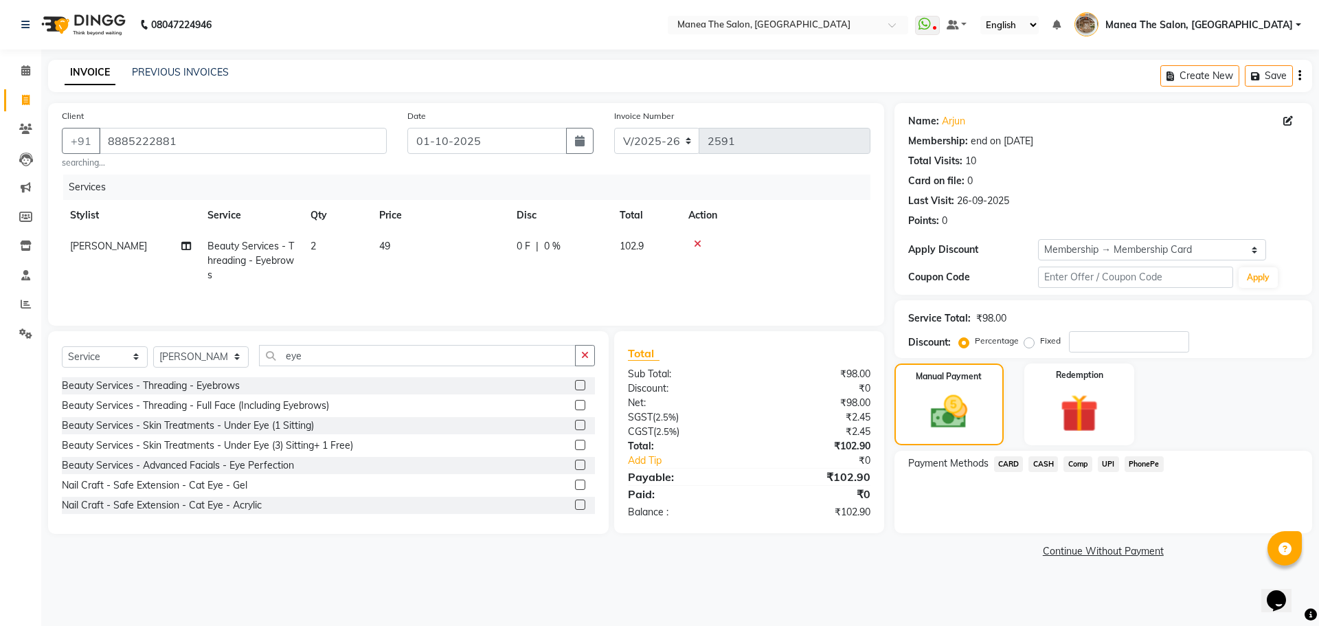
click at [1154, 458] on span "PhonePe" at bounding box center [1143, 464] width 39 height 16
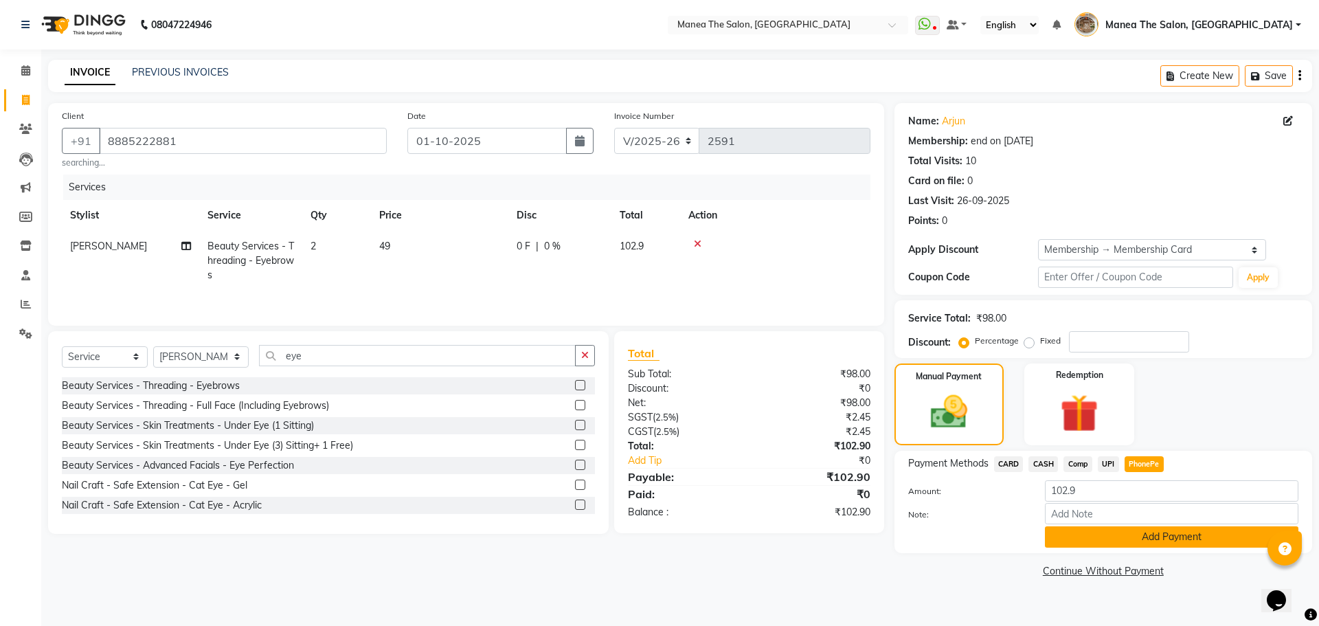
click at [1194, 541] on button "Add Payment" at bounding box center [1171, 536] width 253 height 21
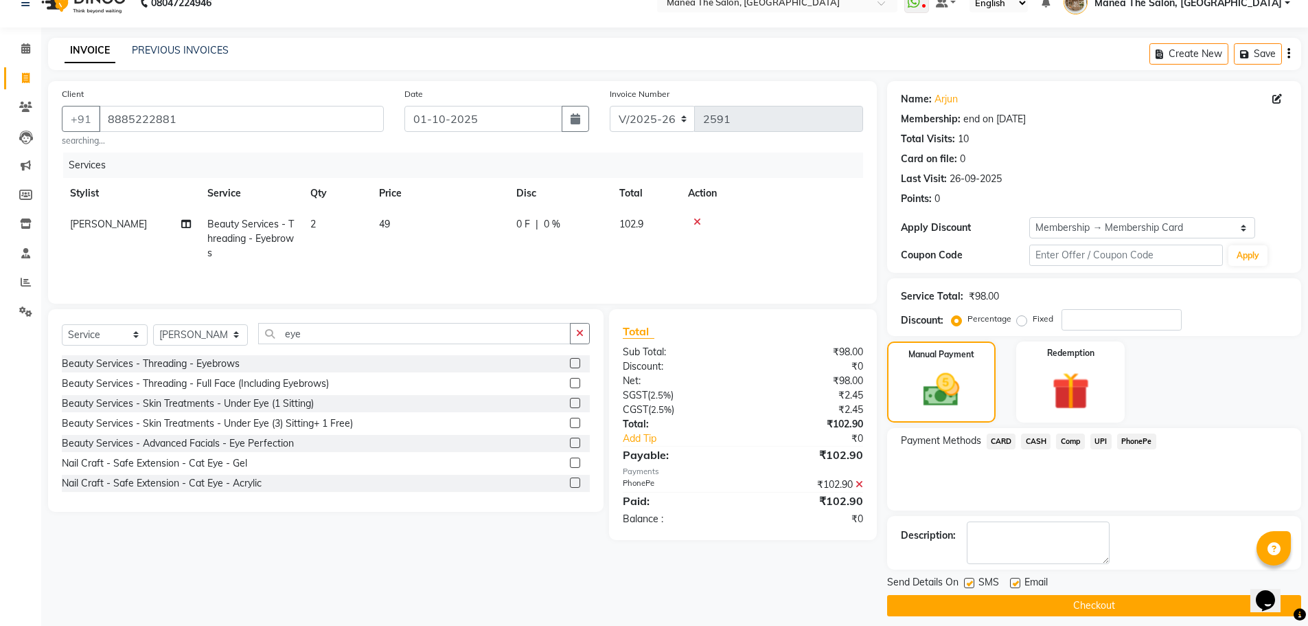
scroll to position [33, 0]
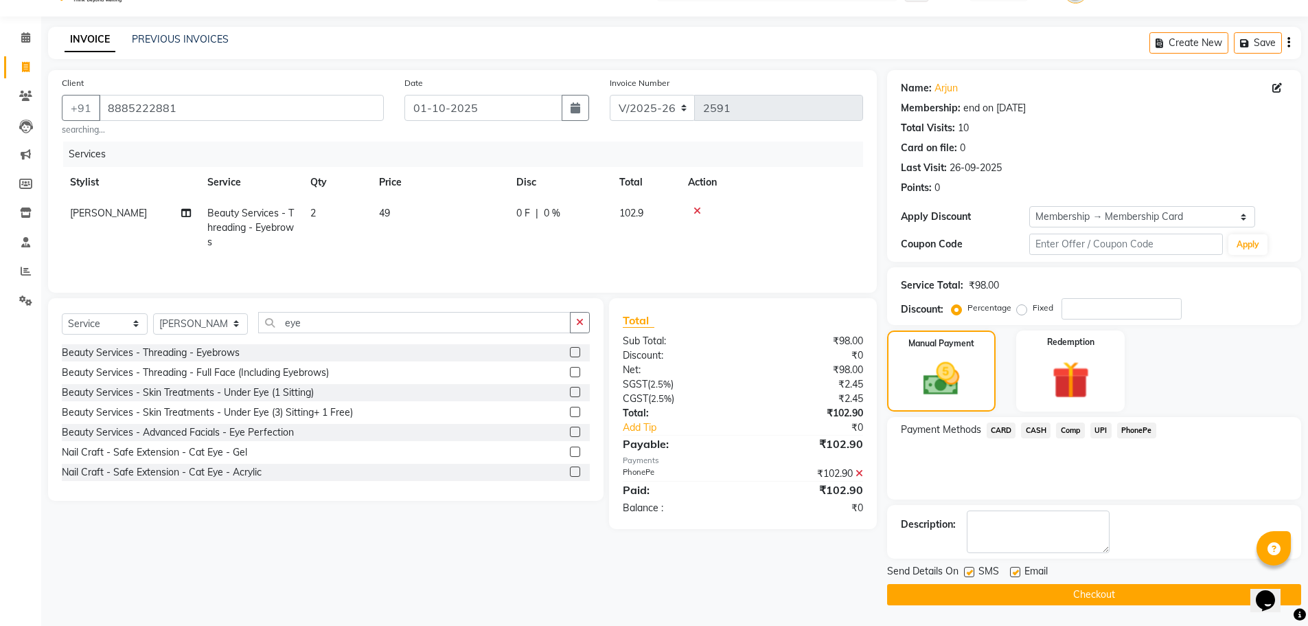
click at [1132, 595] on button "Checkout" at bounding box center [1094, 594] width 414 height 21
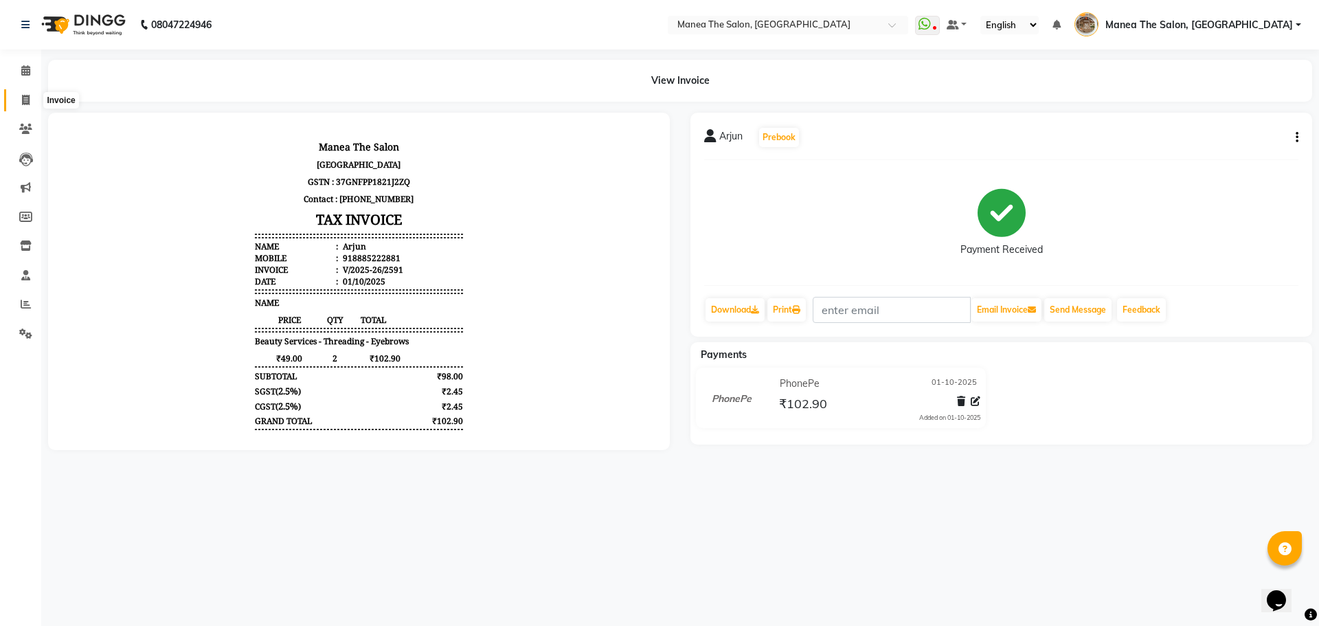
click at [33, 95] on span at bounding box center [26, 101] width 24 height 16
select select "service"
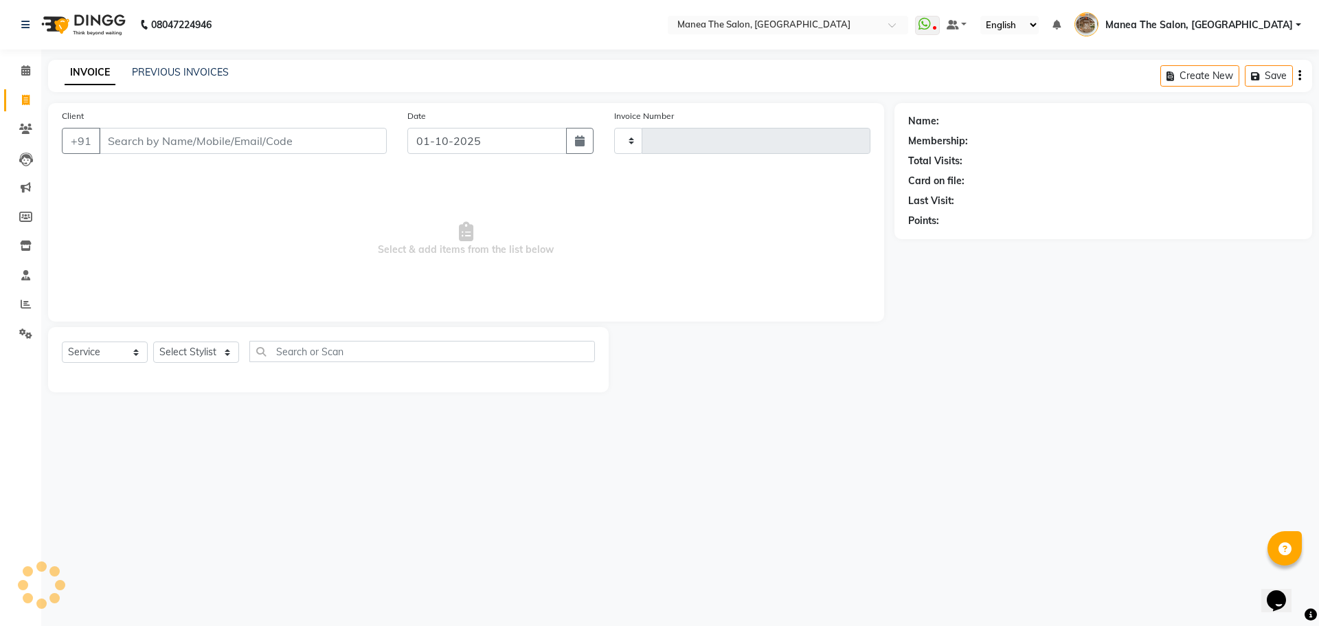
type input "2592"
select select "7287"
click at [197, 130] on input "Client" at bounding box center [243, 141] width 288 height 26
click at [179, 347] on select "Select Stylist" at bounding box center [196, 351] width 86 height 21
click at [338, 414] on div "08047224946 Select Location × Manea The Salon, [GEOGRAPHIC_DATA] WhatsApp Statu…" at bounding box center [659, 313] width 1319 height 626
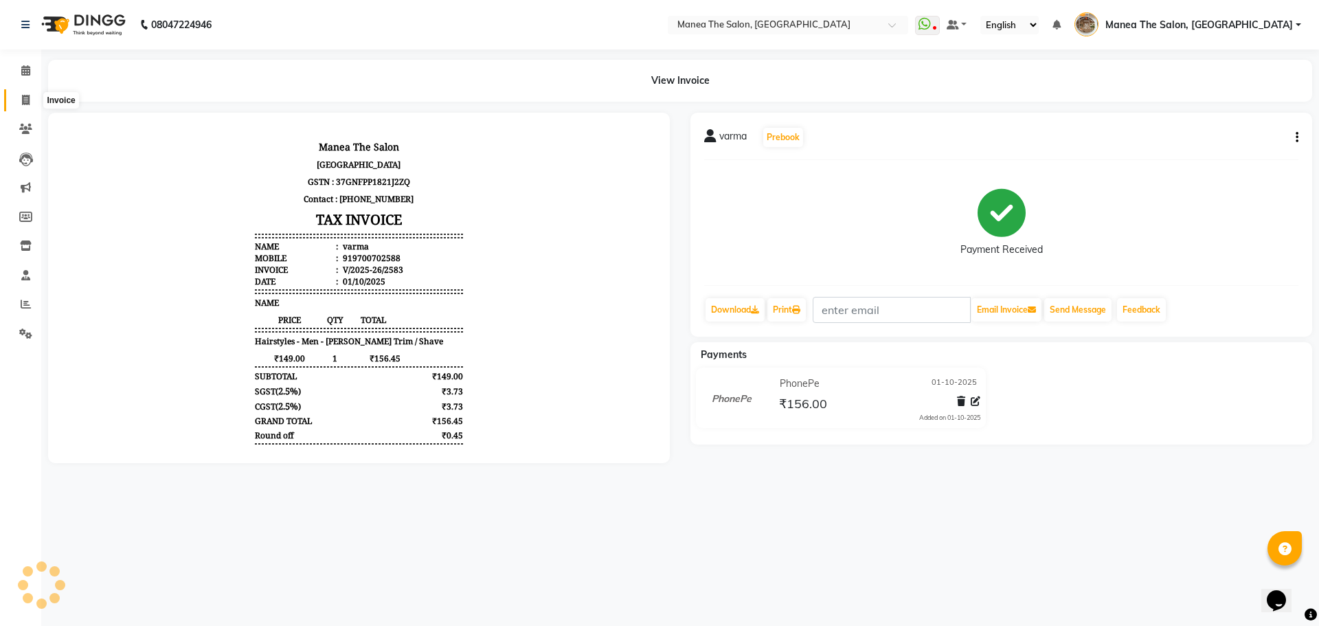
drag, startPoint x: 24, startPoint y: 95, endPoint x: 34, endPoint y: 88, distance: 12.2
click at [24, 95] on icon at bounding box center [26, 100] width 8 height 10
select select "service"
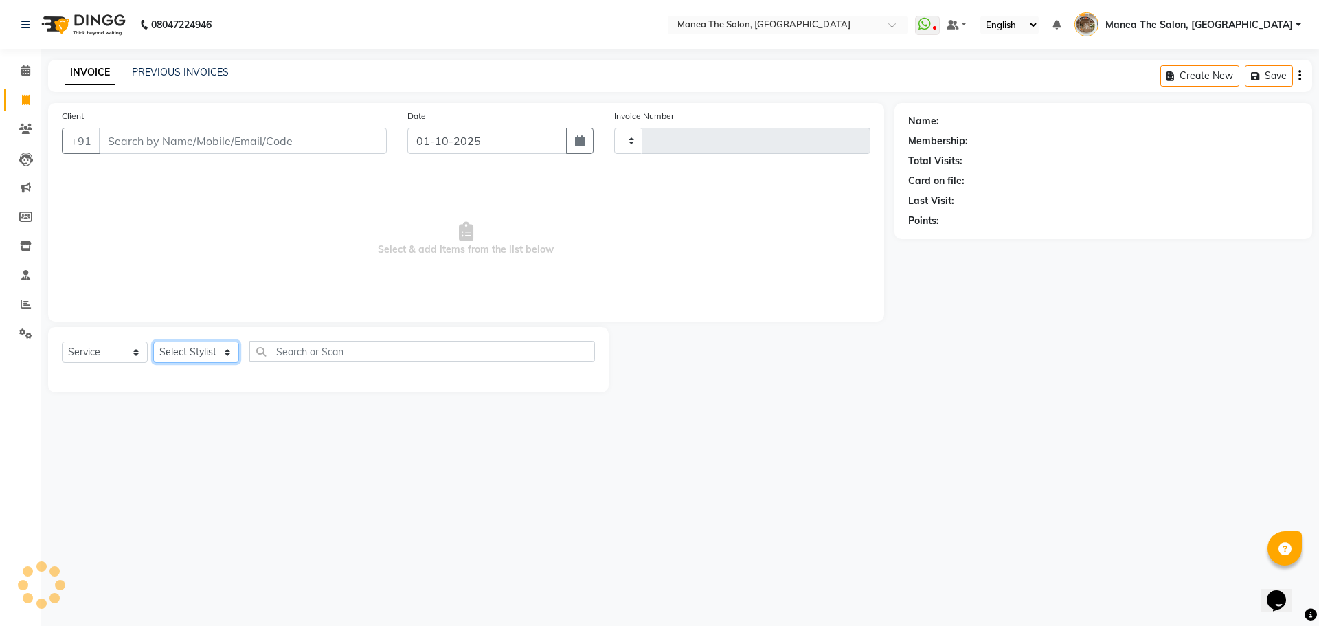
drag, startPoint x: 183, startPoint y: 347, endPoint x: 213, endPoint y: 413, distance: 72.5
click at [183, 347] on select "Select Stylist" at bounding box center [196, 351] width 86 height 21
click at [98, 348] on select "Select Service Product Membership Package Voucher Prepaid Gift Card" at bounding box center [105, 351] width 86 height 21
click at [177, 352] on select "Select Stylist" at bounding box center [196, 351] width 86 height 21
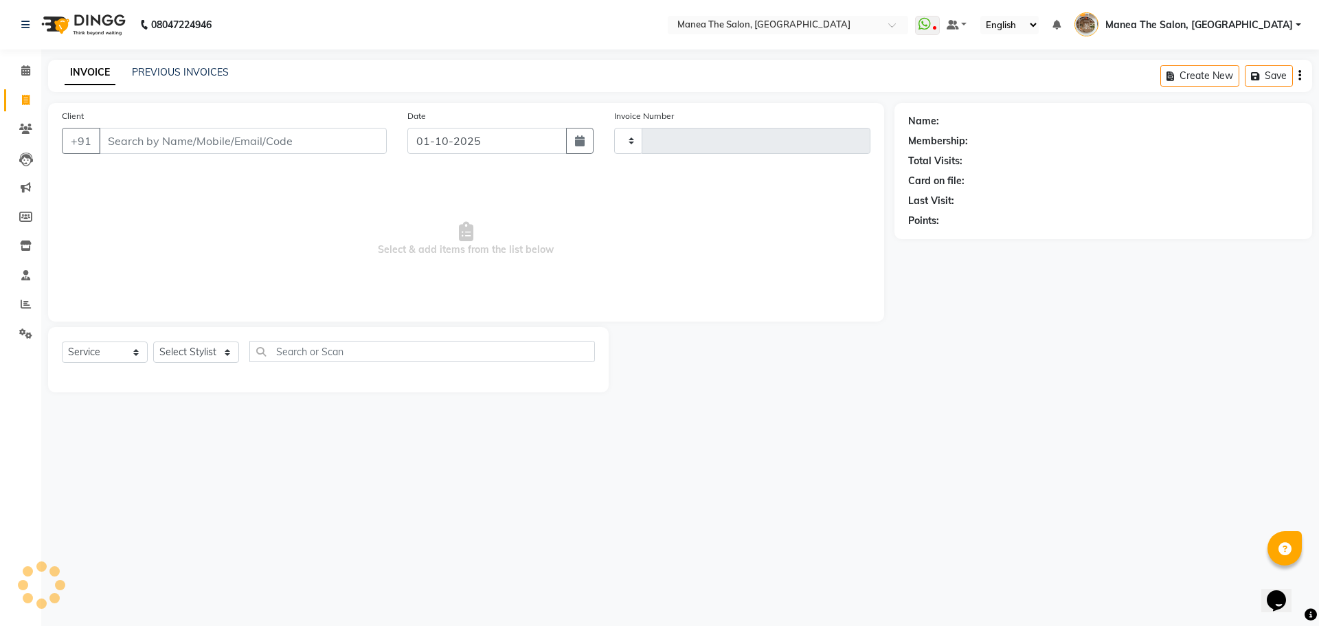
click at [919, 384] on div "Name: Membership: Total Visits: Card on file: Last Visit: Points:" at bounding box center [1108, 247] width 428 height 289
click at [198, 352] on select "Select Stylist" at bounding box center [196, 351] width 86 height 21
click at [231, 352] on select "Select Stylist" at bounding box center [196, 351] width 86 height 21
type input "2592"
click at [207, 356] on select "Select Stylist" at bounding box center [196, 351] width 86 height 21
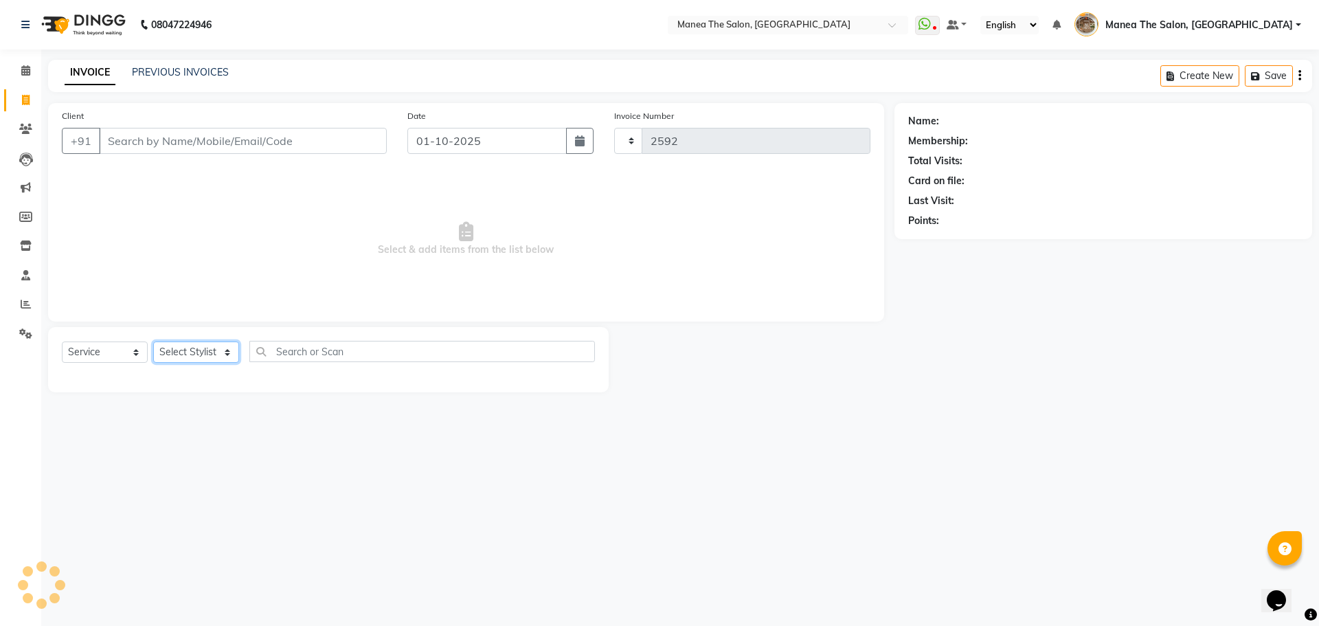
select select "7287"
click at [207, 356] on select "Select Stylist" at bounding box center [196, 351] width 86 height 21
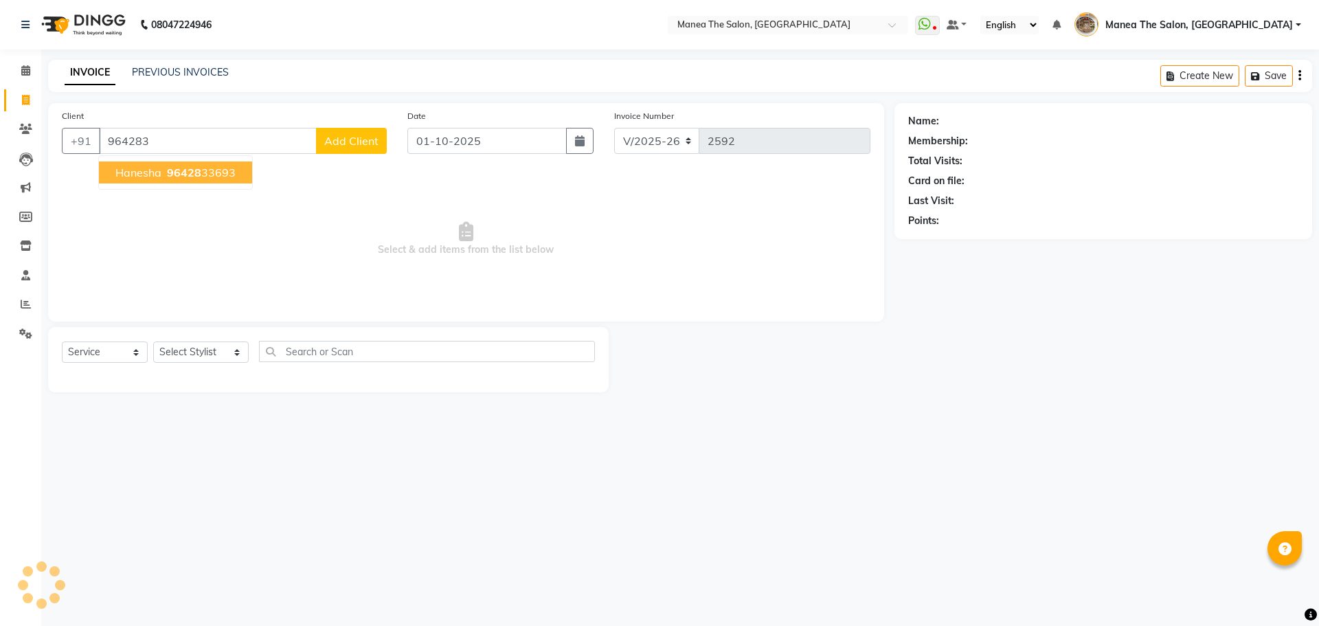
select select "7287"
select select "service"
click at [208, 170] on span "9642833" at bounding box center [191, 173] width 48 height 14
type input "9642833693"
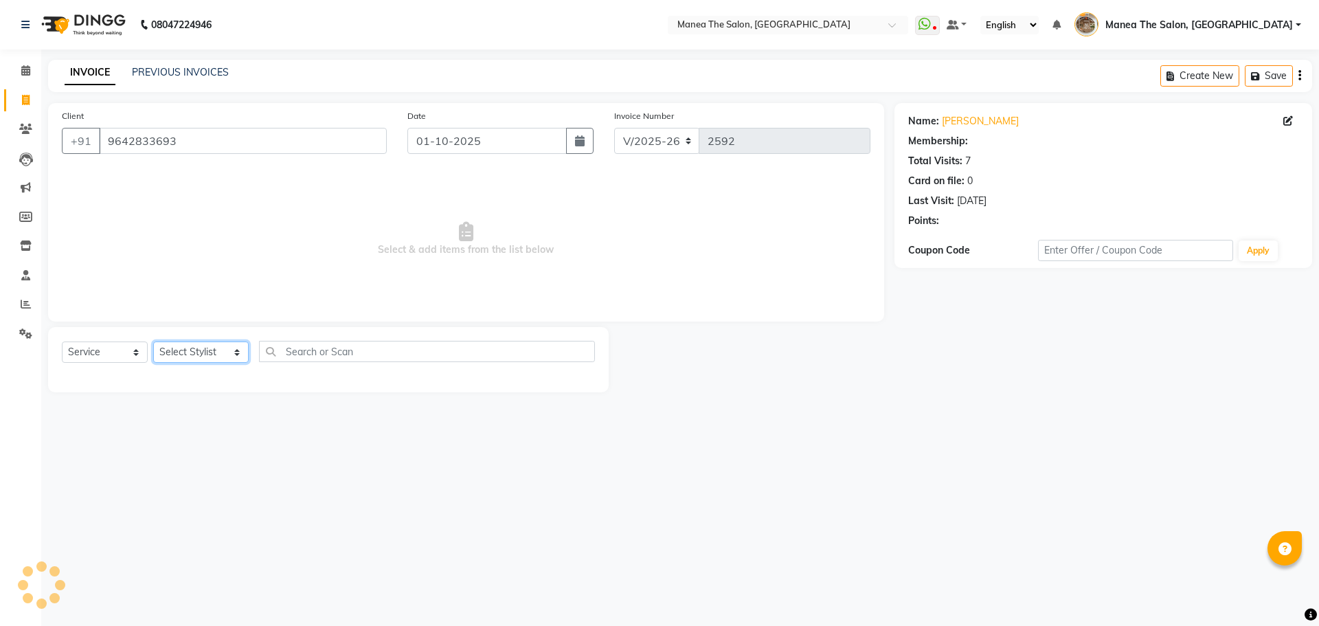
select select "1: Object"
click at [174, 353] on select "Select Stylist [PERSON_NAME] Front Office Kaif [PERSON_NAME] [PERSON_NAME] Pelu…" at bounding box center [200, 351] width 95 height 21
select select "88131"
click at [153, 341] on select "Select Stylist [PERSON_NAME] Front Office Kaif [PERSON_NAME] [PERSON_NAME] Pelu…" at bounding box center [200, 351] width 95 height 21
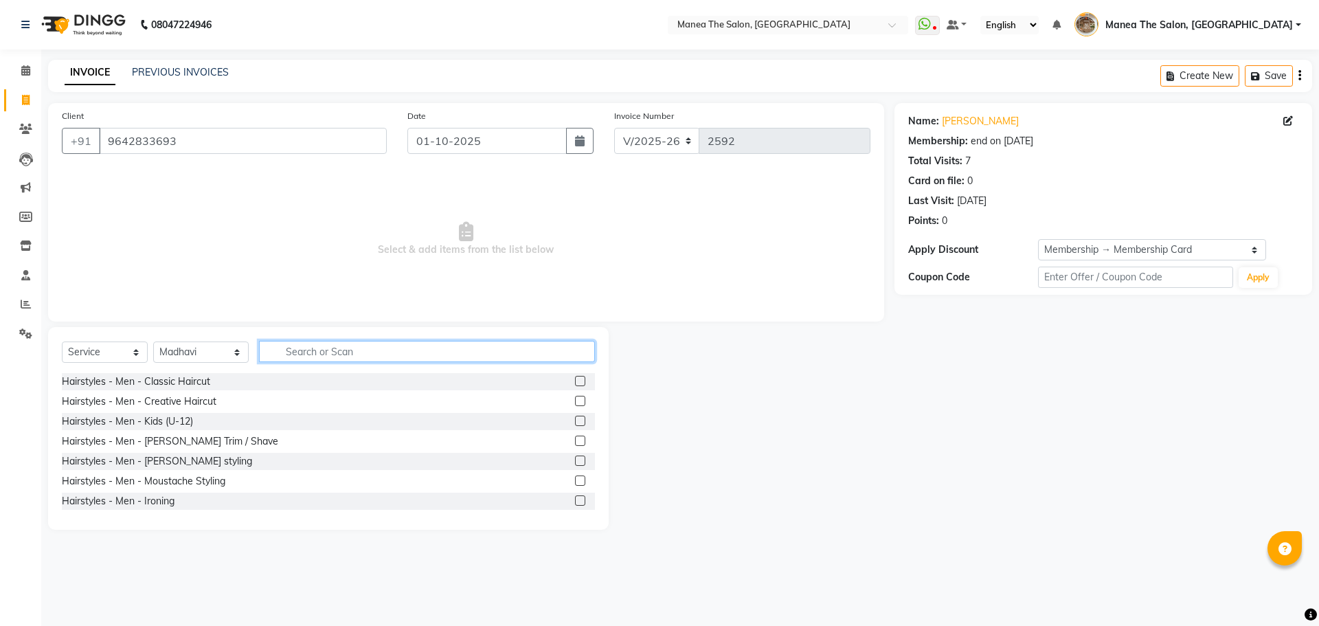
click at [287, 344] on input "text" at bounding box center [427, 351] width 336 height 21
type input "f"
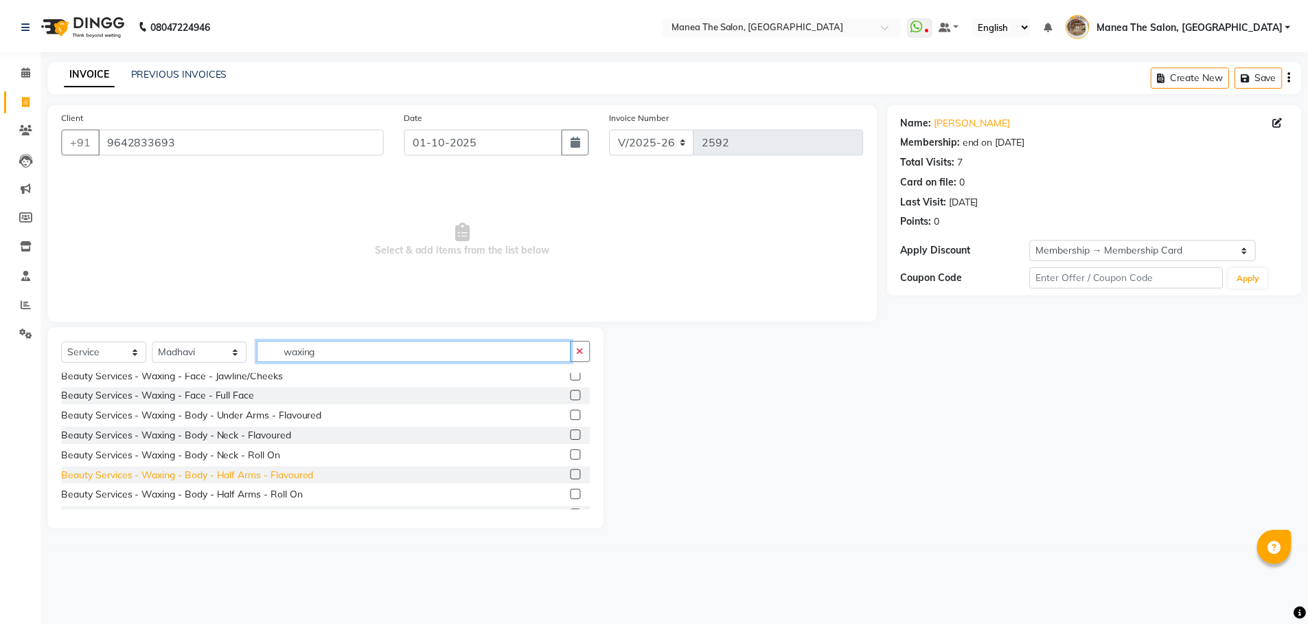
scroll to position [137, 0]
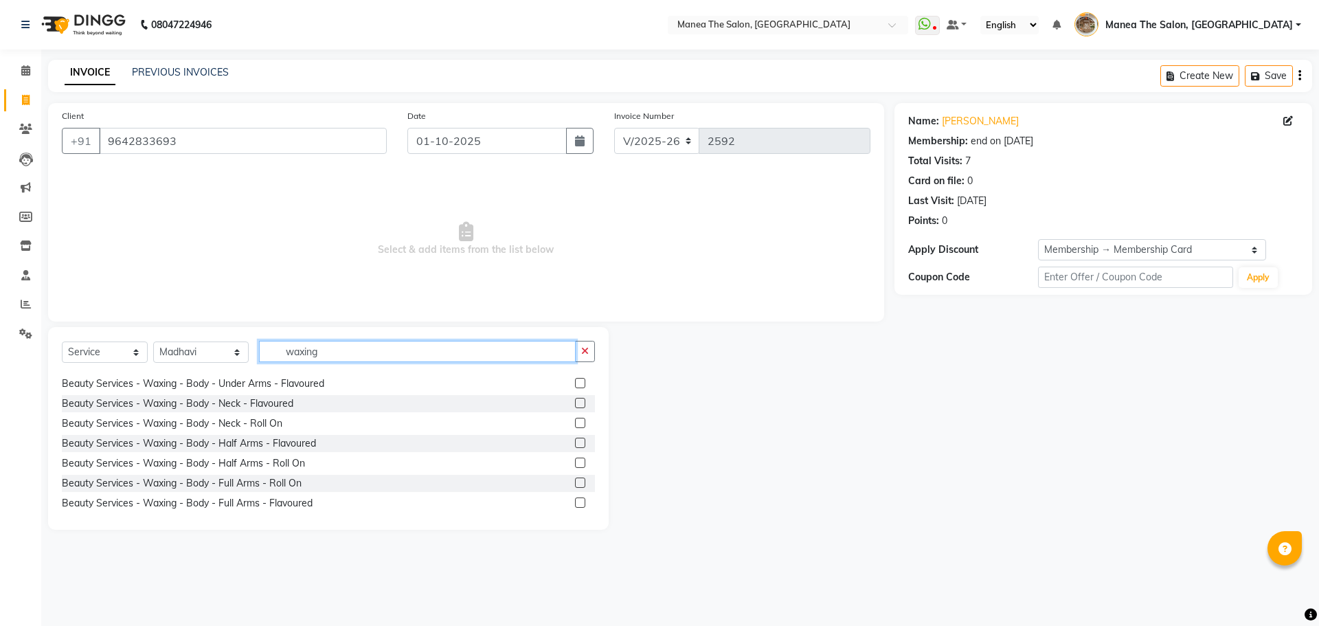
type input "waxing"
click at [575, 387] on label at bounding box center [580, 383] width 10 height 10
click at [575, 387] on input "checkbox" at bounding box center [579, 383] width 9 height 9
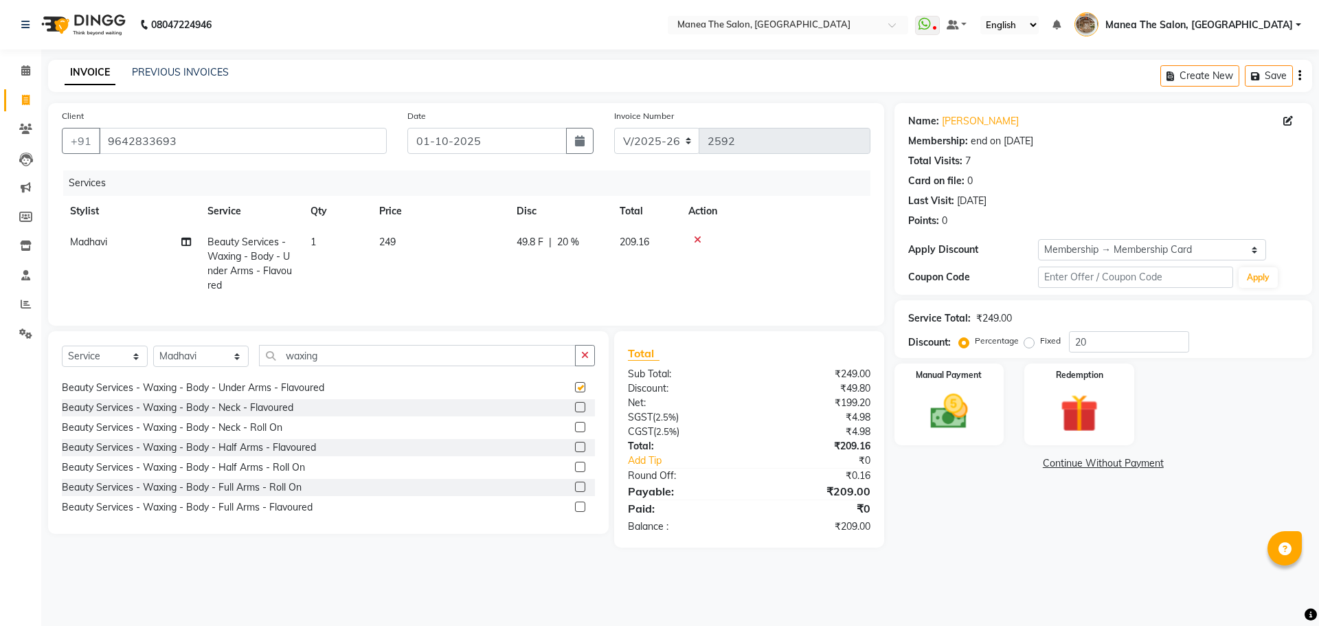
checkbox input "false"
click at [575, 512] on label at bounding box center [580, 506] width 10 height 10
click at [575, 512] on input "checkbox" at bounding box center [579, 507] width 9 height 9
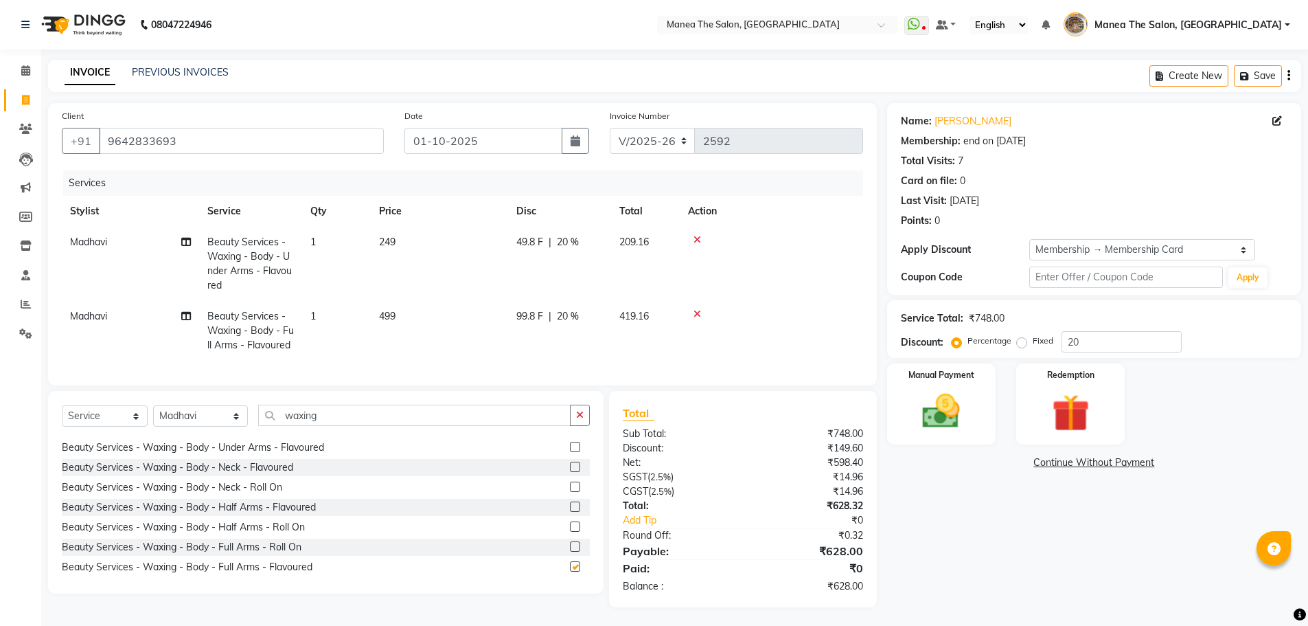
checkbox input "false"
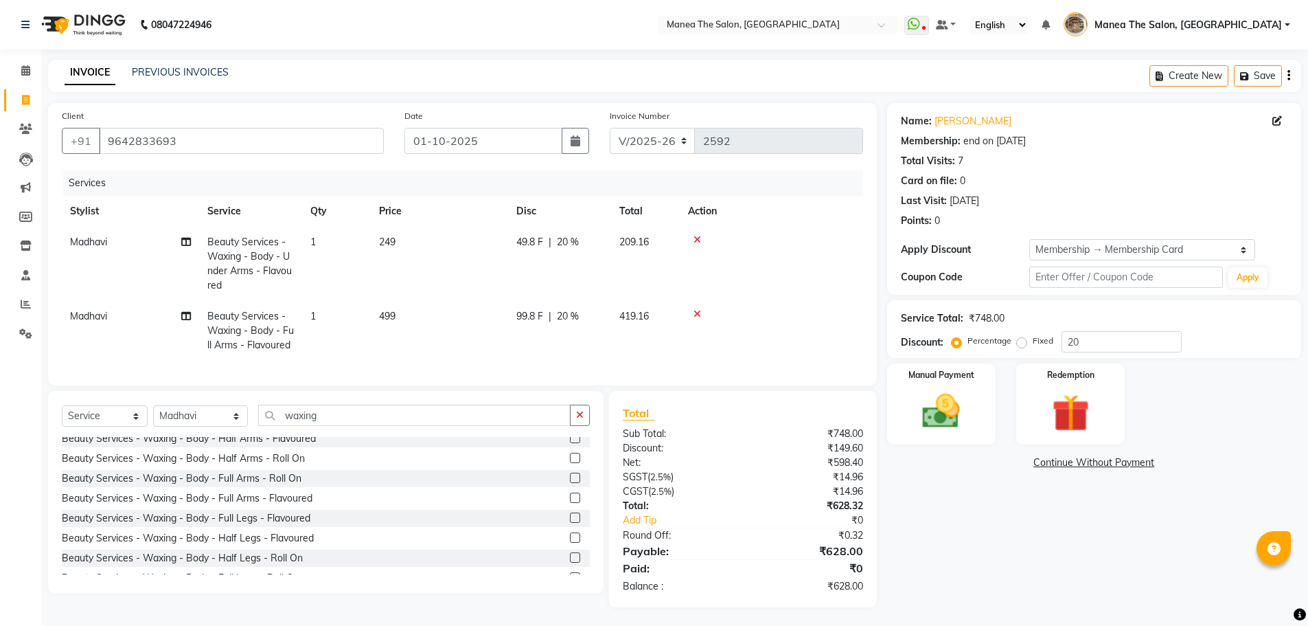
click at [570, 543] on label at bounding box center [575, 537] width 10 height 10
click at [570, 543] on input "checkbox" at bounding box center [574, 538] width 9 height 9
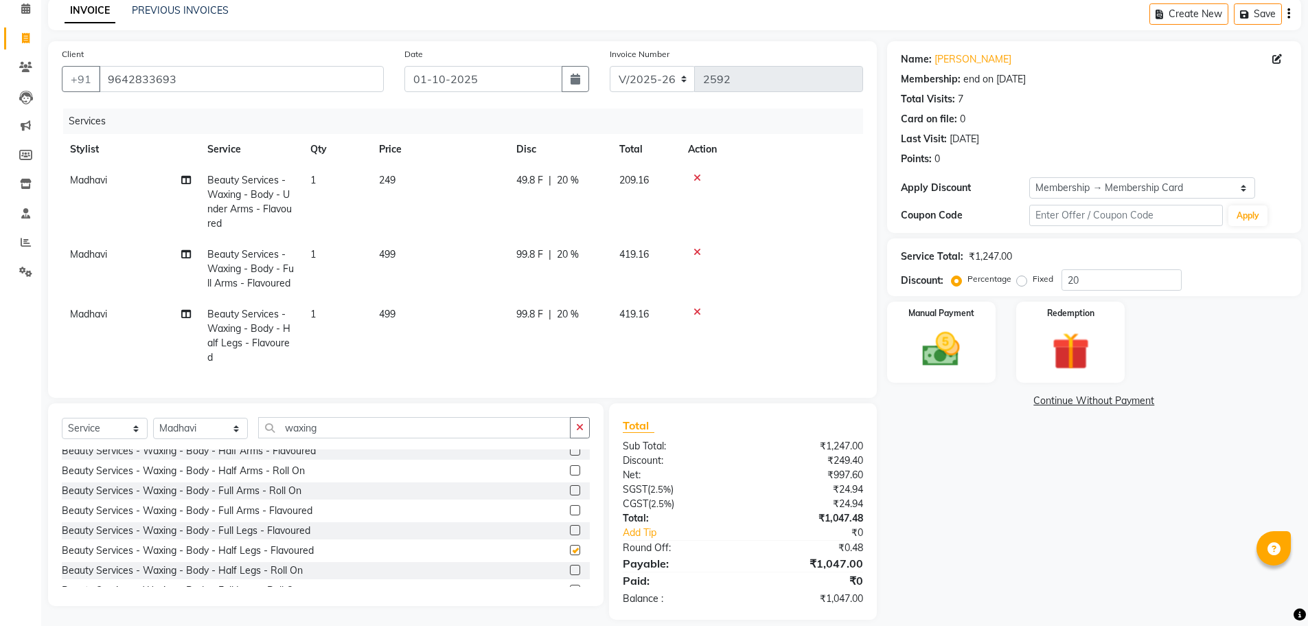
checkbox input "false"
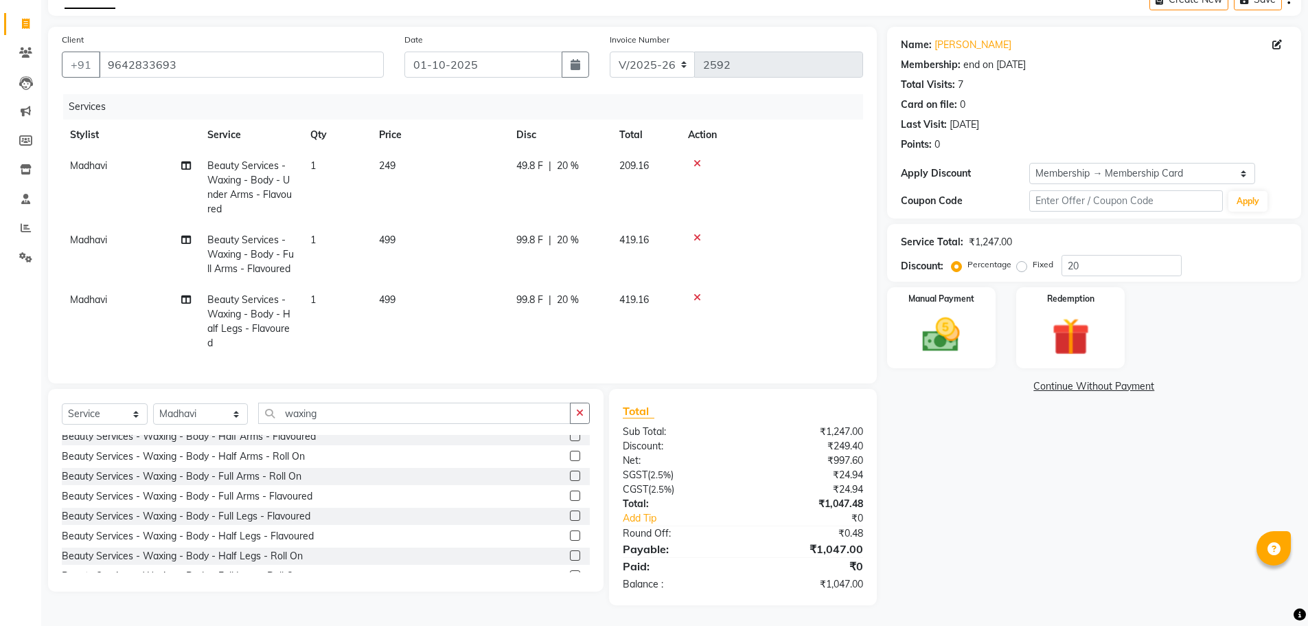
scroll to position [101, 0]
click at [1139, 255] on input "20" at bounding box center [1122, 265] width 120 height 21
type input "2"
type input "15"
click at [979, 286] on div "Manual Payment" at bounding box center [941, 328] width 113 height 84
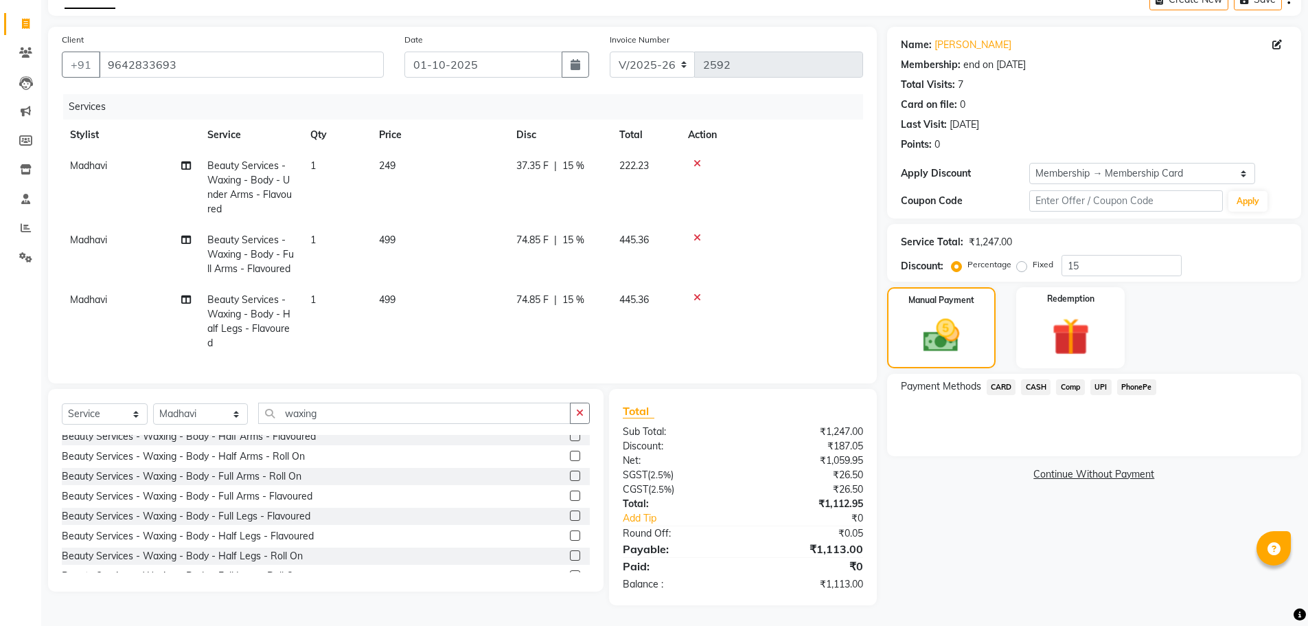
click at [1132, 379] on span "PhonePe" at bounding box center [1136, 387] width 39 height 16
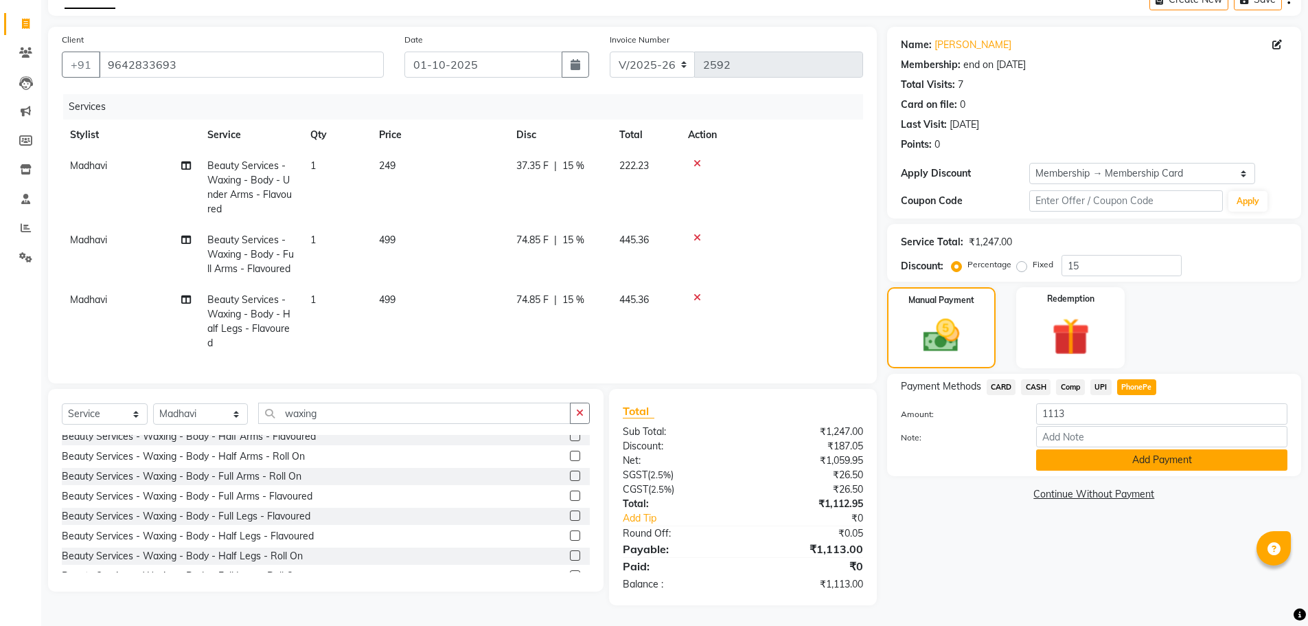
click at [1145, 449] on button "Add Payment" at bounding box center [1161, 459] width 251 height 21
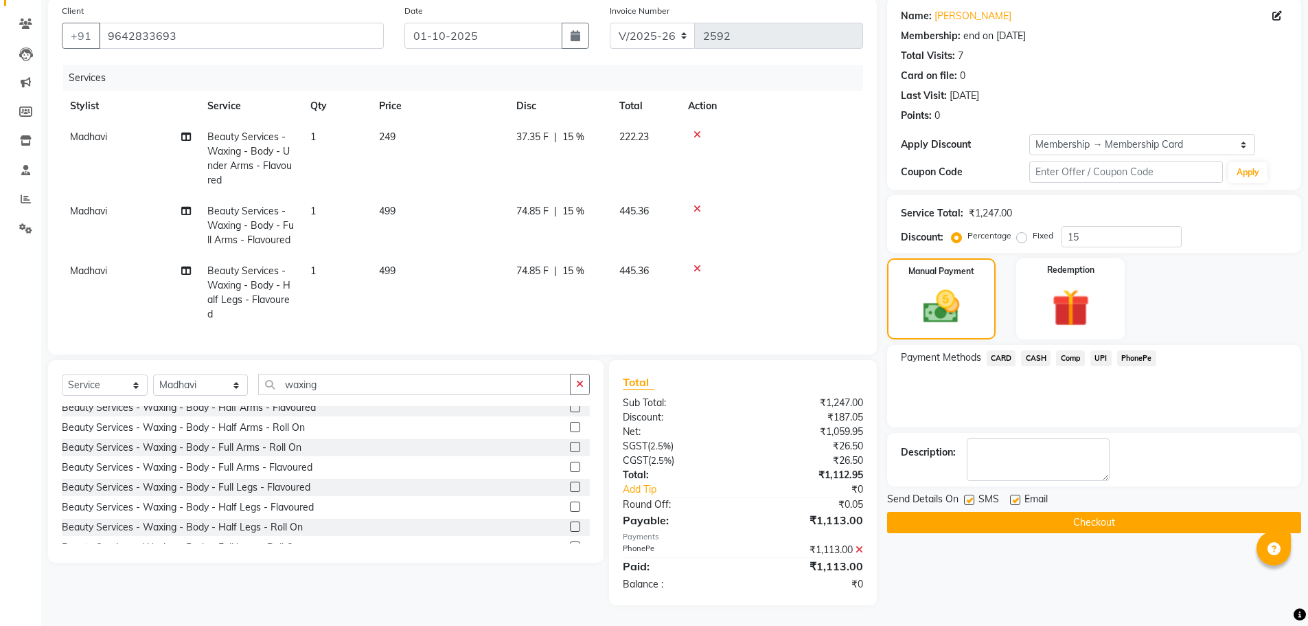
scroll to position [130, 0]
click at [1059, 512] on button "Checkout" at bounding box center [1094, 522] width 414 height 21
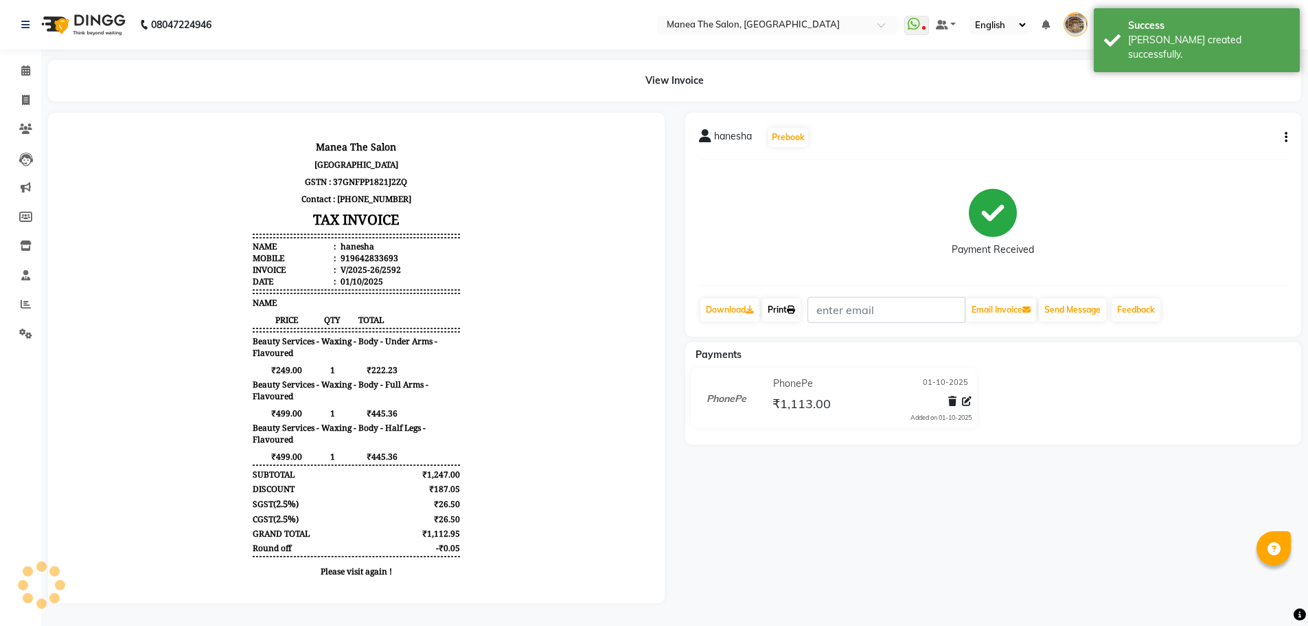
click at [792, 314] on link "Print" at bounding box center [781, 309] width 38 height 23
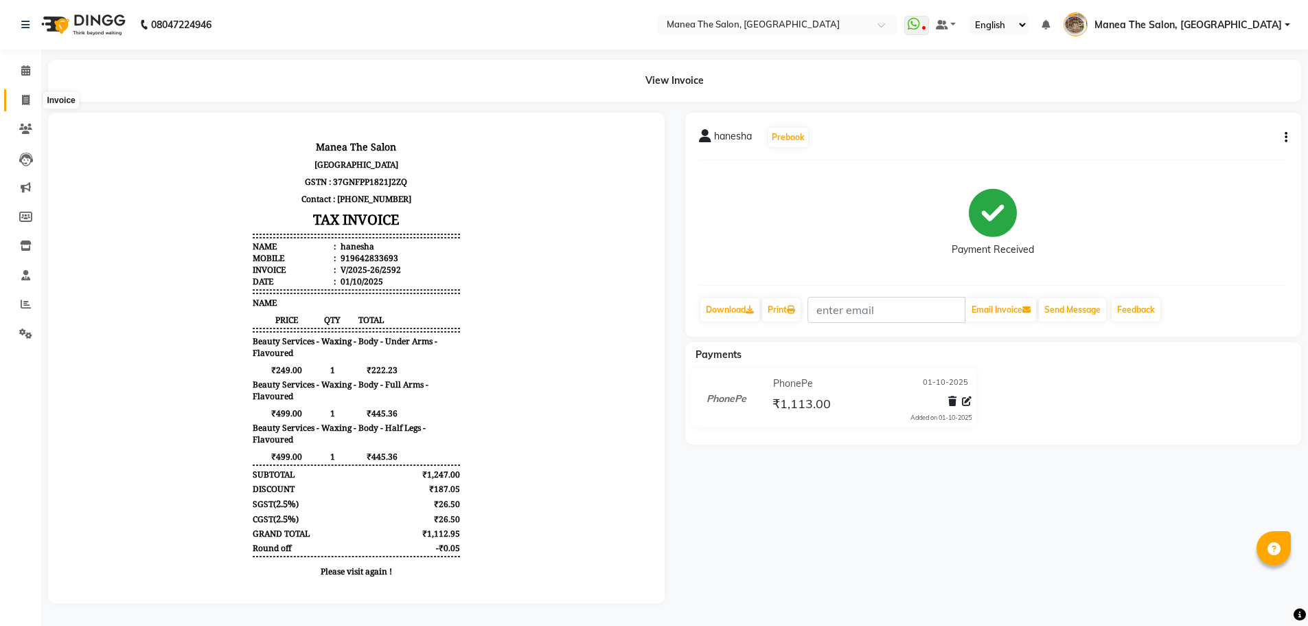
click at [26, 98] on icon at bounding box center [26, 100] width 8 height 10
select select "service"
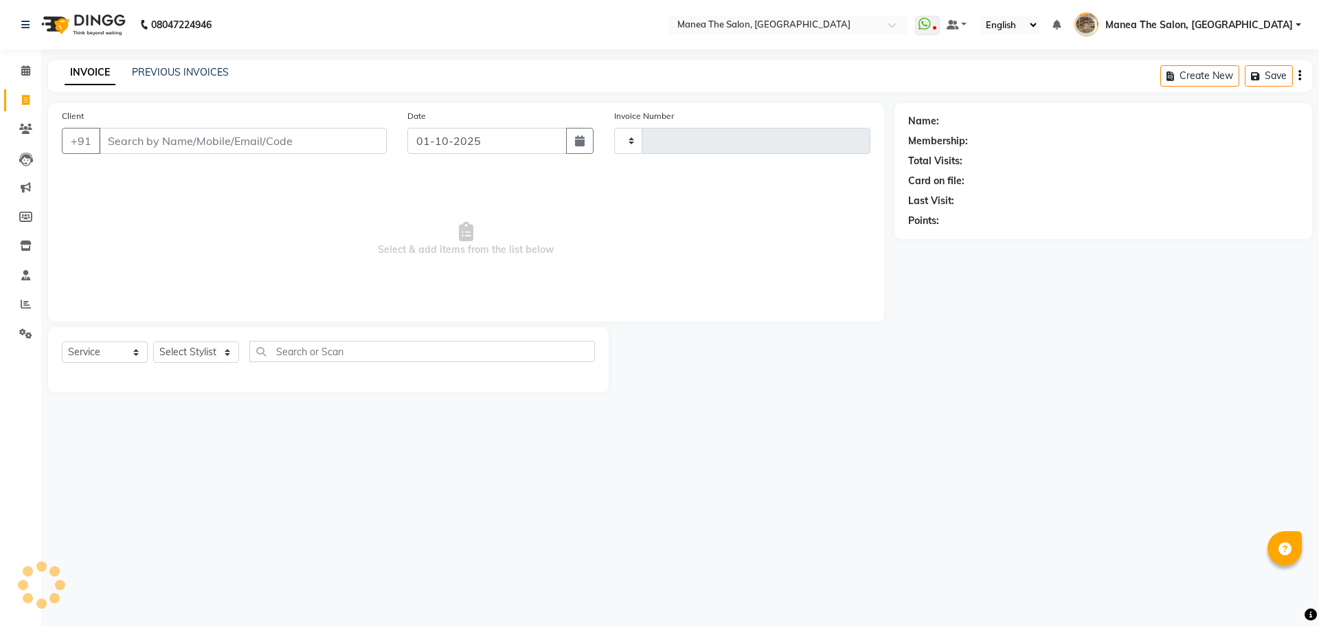
type input "2593"
select select "7287"
click at [214, 143] on input "Client" at bounding box center [243, 141] width 288 height 26
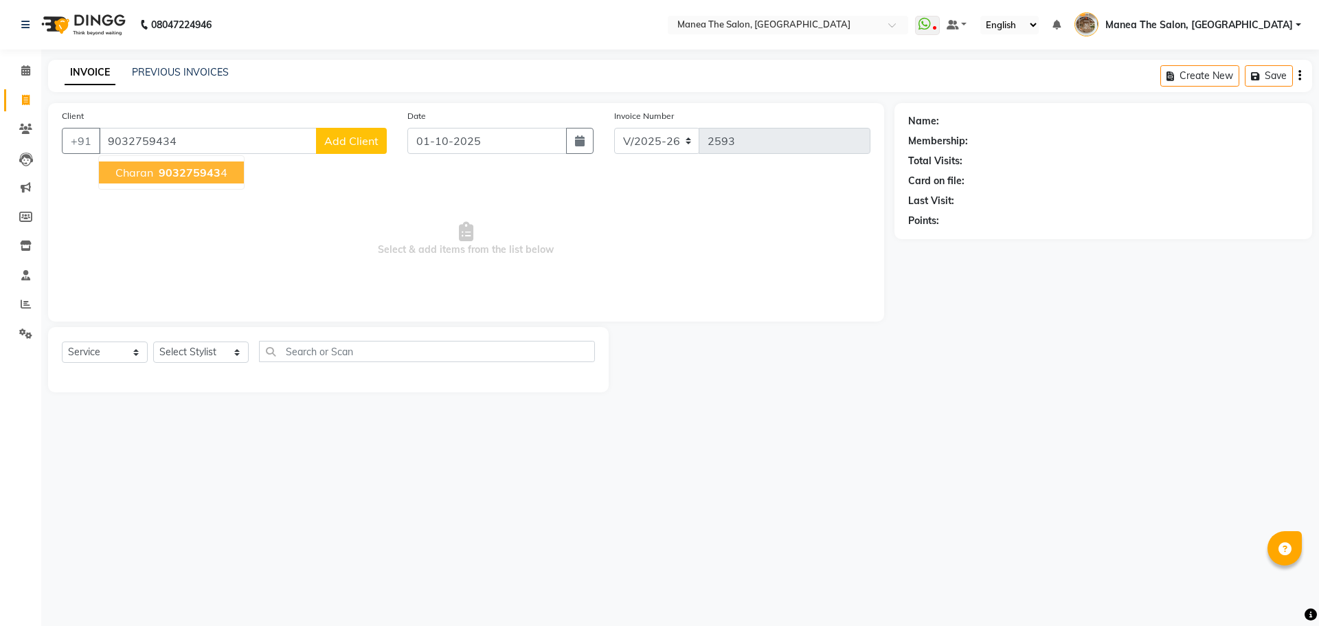
type input "9032759434"
click at [215, 171] on span "903275943" at bounding box center [190, 173] width 62 height 14
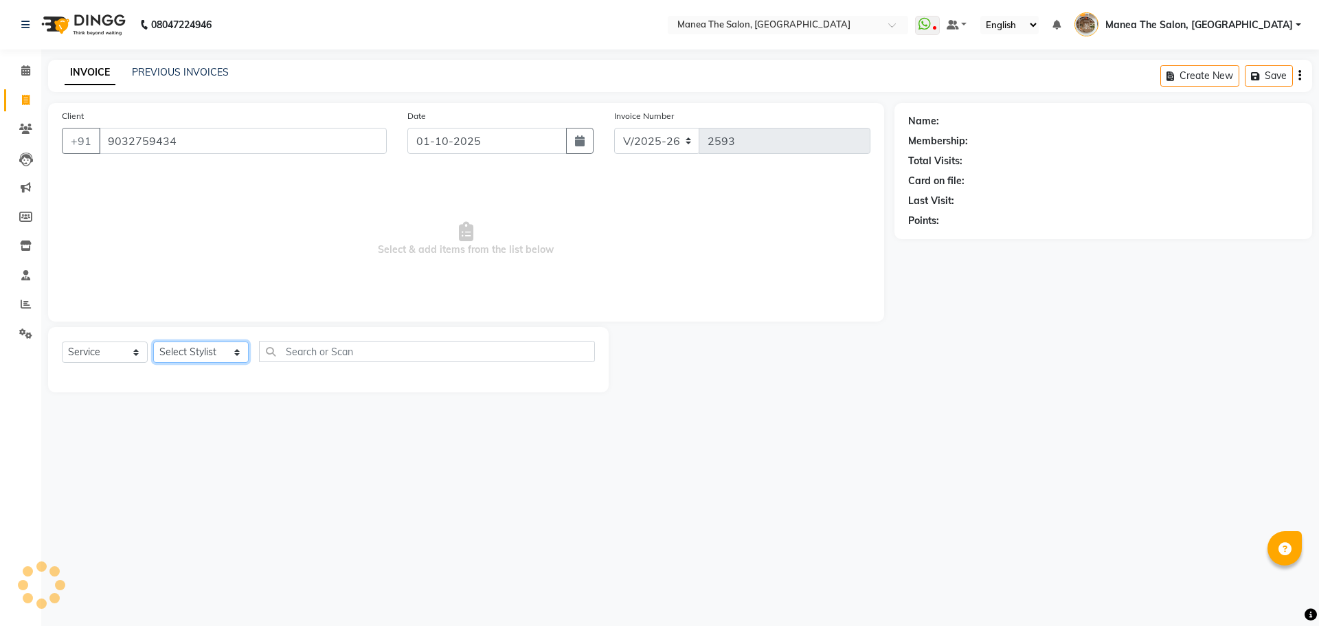
click at [205, 347] on select "Select Stylist [PERSON_NAME] Front Office Kaif [PERSON_NAME] [PERSON_NAME] Pelu…" at bounding box center [200, 351] width 95 height 21
select select "82652"
click at [153, 341] on select "Select Stylist [PERSON_NAME] Front Office Kaif [PERSON_NAME] [PERSON_NAME] Pelu…" at bounding box center [200, 351] width 95 height 21
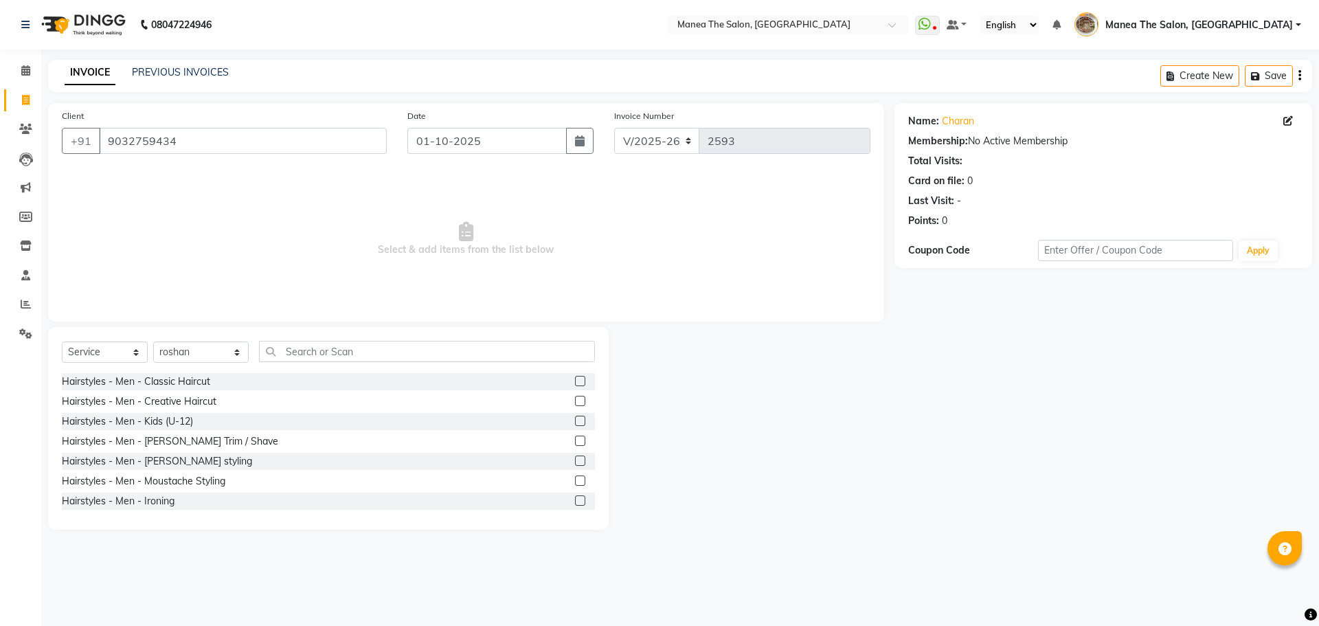
click at [575, 376] on label at bounding box center [580, 381] width 10 height 10
click at [575, 377] on input "checkbox" at bounding box center [579, 381] width 9 height 9
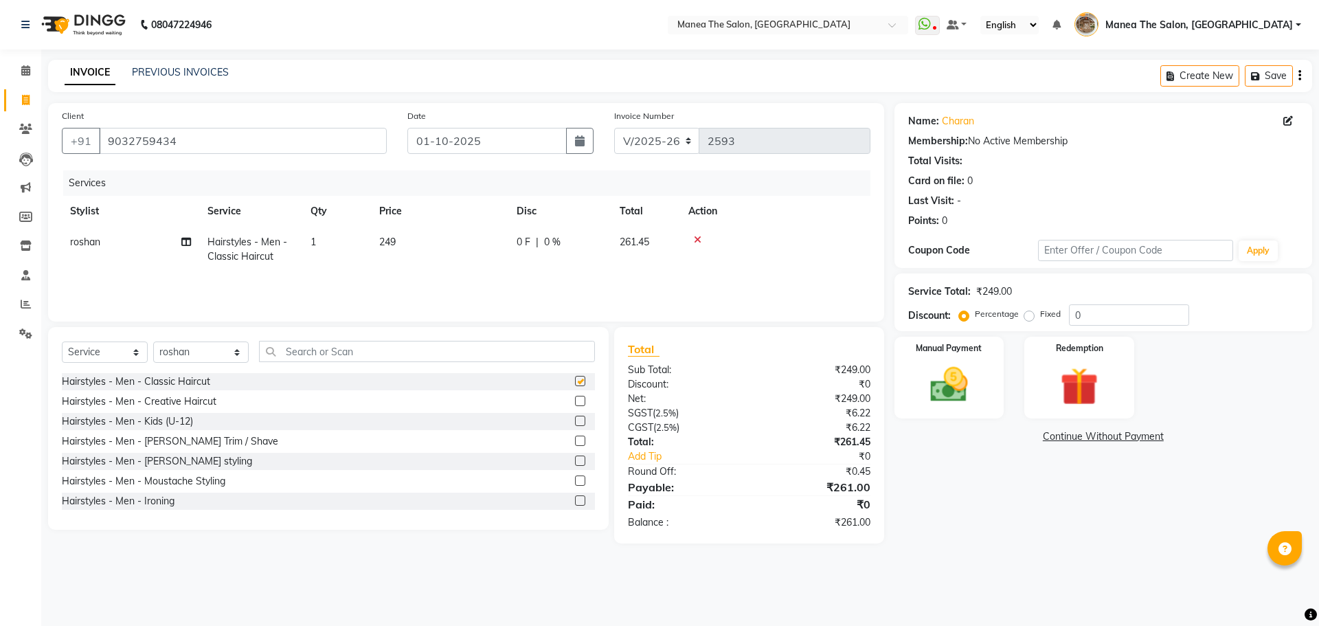
checkbox input "false"
click at [575, 438] on label at bounding box center [580, 440] width 10 height 10
click at [575, 438] on input "checkbox" at bounding box center [579, 441] width 9 height 9
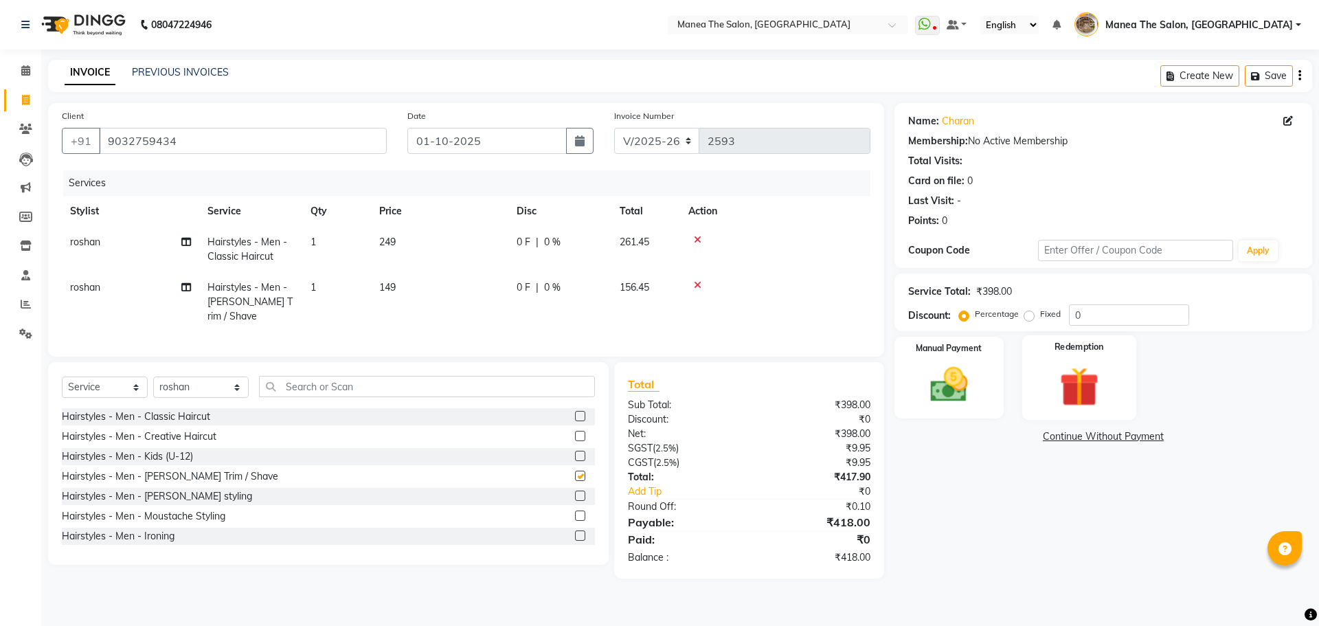
checkbox input "false"
click at [1092, 309] on input "0" at bounding box center [1129, 314] width 120 height 21
type input "15"
click at [946, 497] on div "Name: Charan Membership: No Active Membership Total Visits: Card on file: 0 Las…" at bounding box center [1108, 340] width 428 height 475
click at [946, 383] on img at bounding box center [949, 384] width 64 height 45
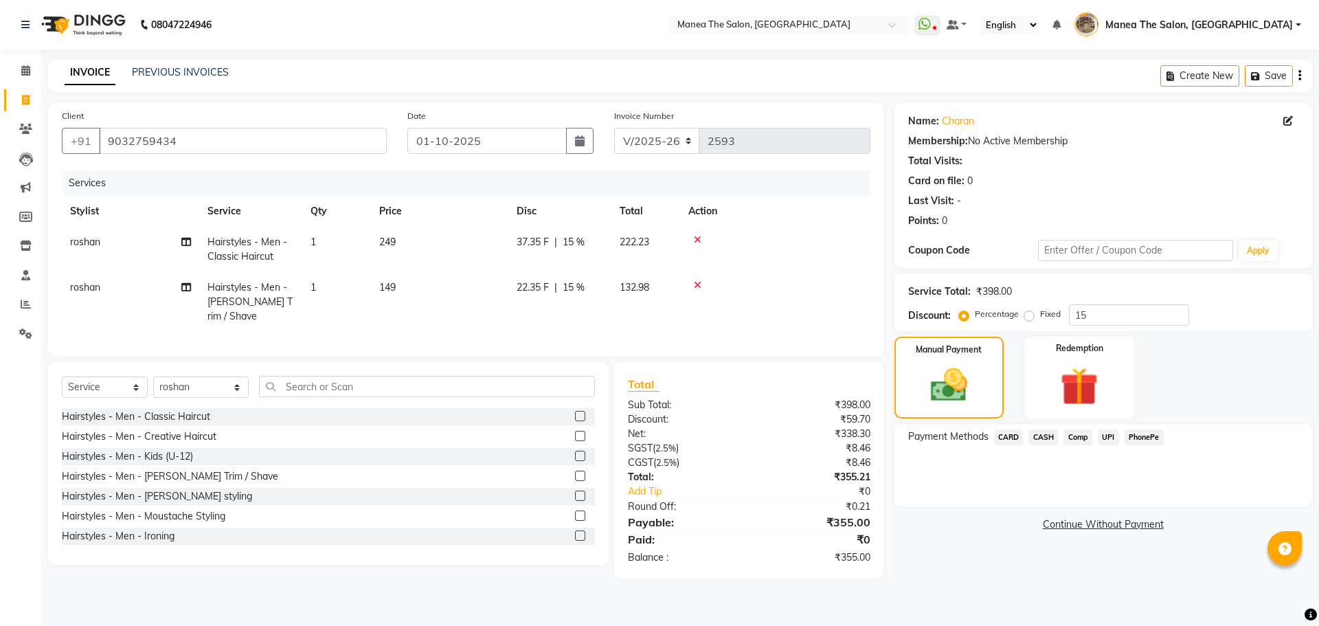
click at [1146, 442] on span "PhonePe" at bounding box center [1143, 437] width 39 height 16
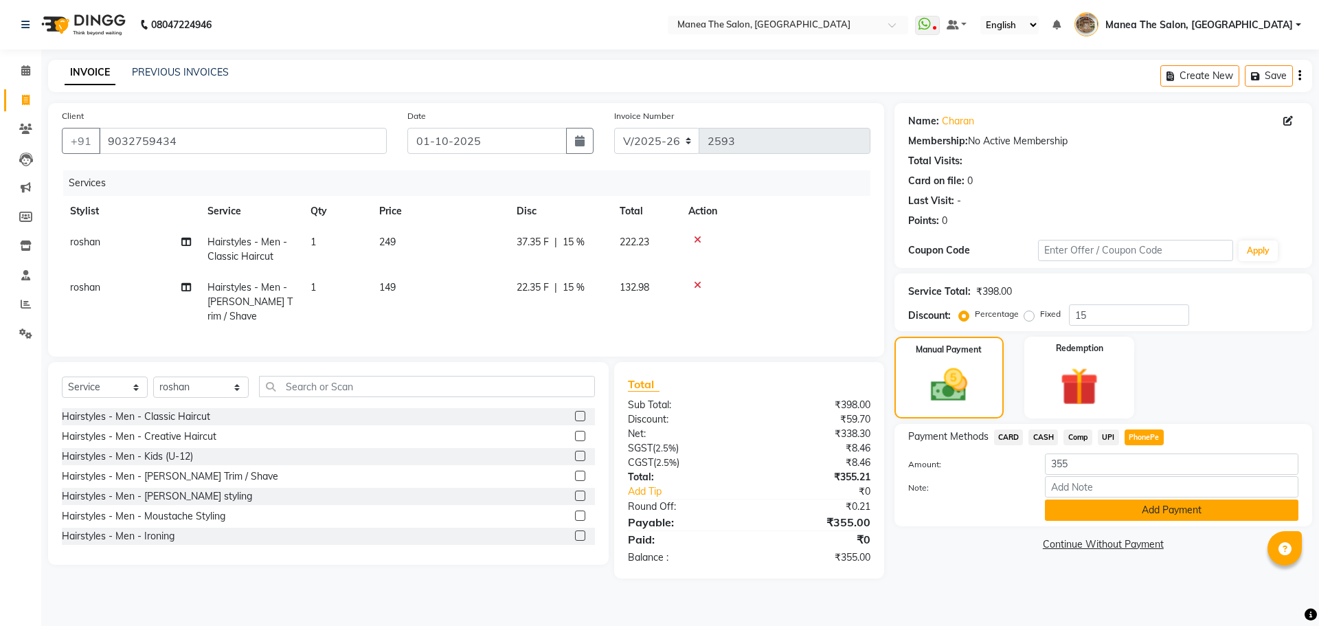
click at [1139, 509] on button "Add Payment" at bounding box center [1171, 509] width 253 height 21
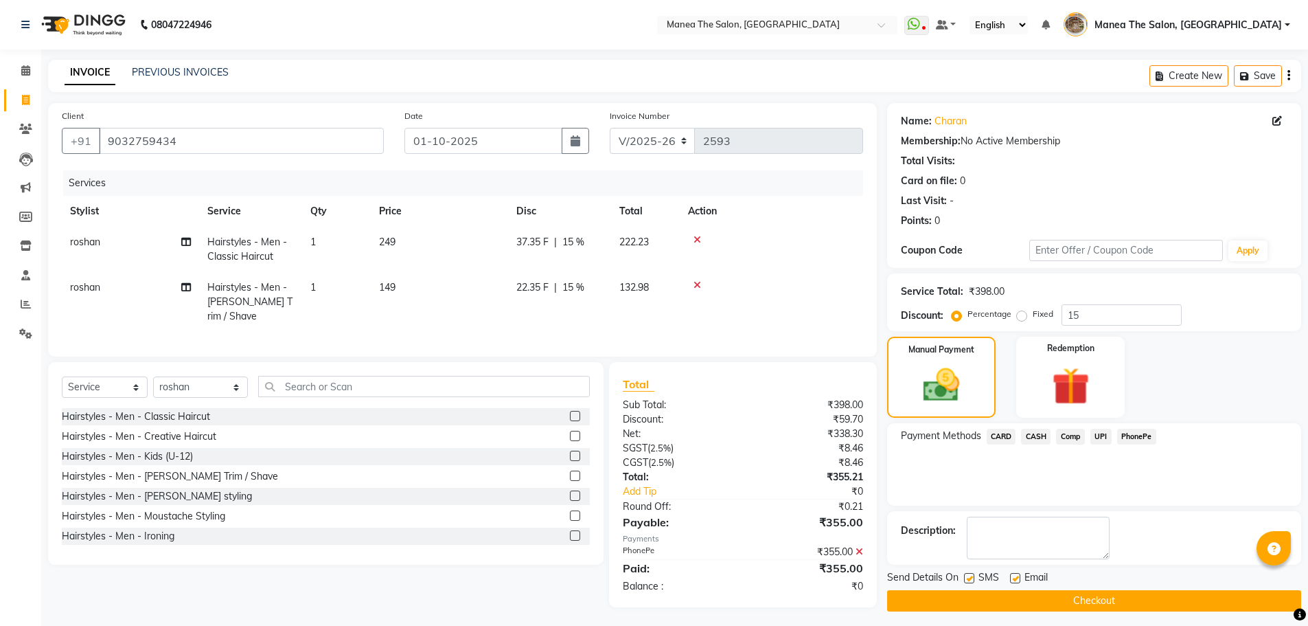
click at [1070, 595] on button "Checkout" at bounding box center [1094, 600] width 414 height 21
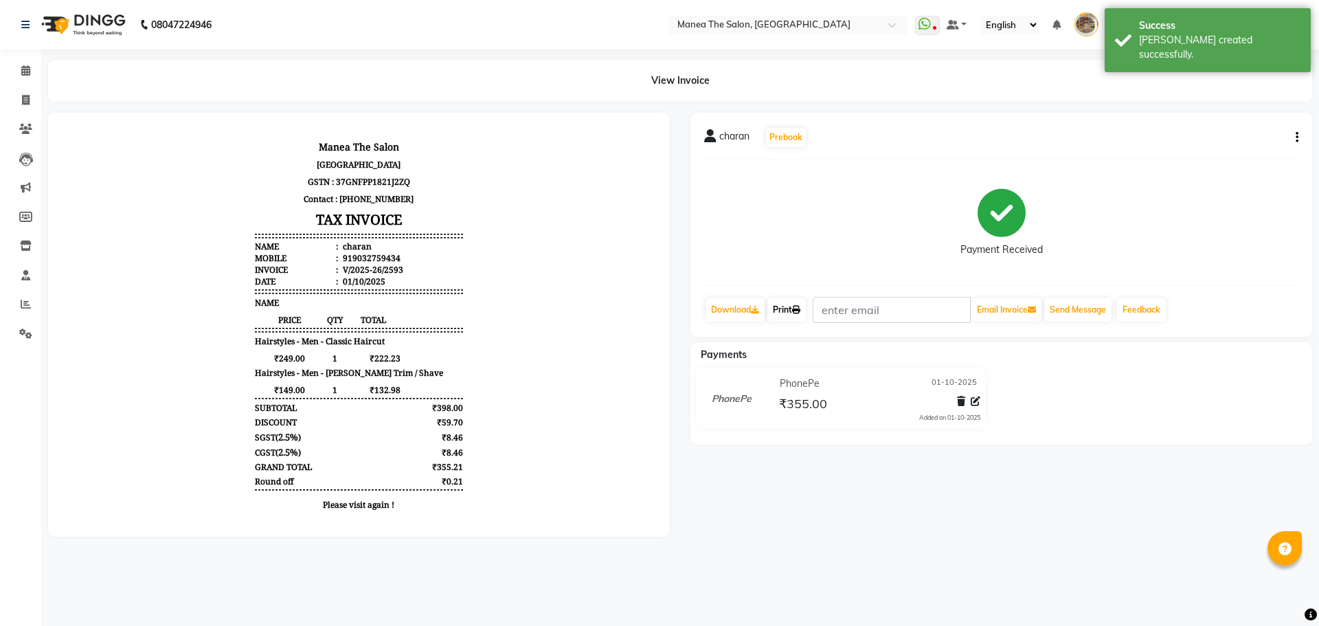
click at [782, 310] on link "Print" at bounding box center [786, 309] width 38 height 23
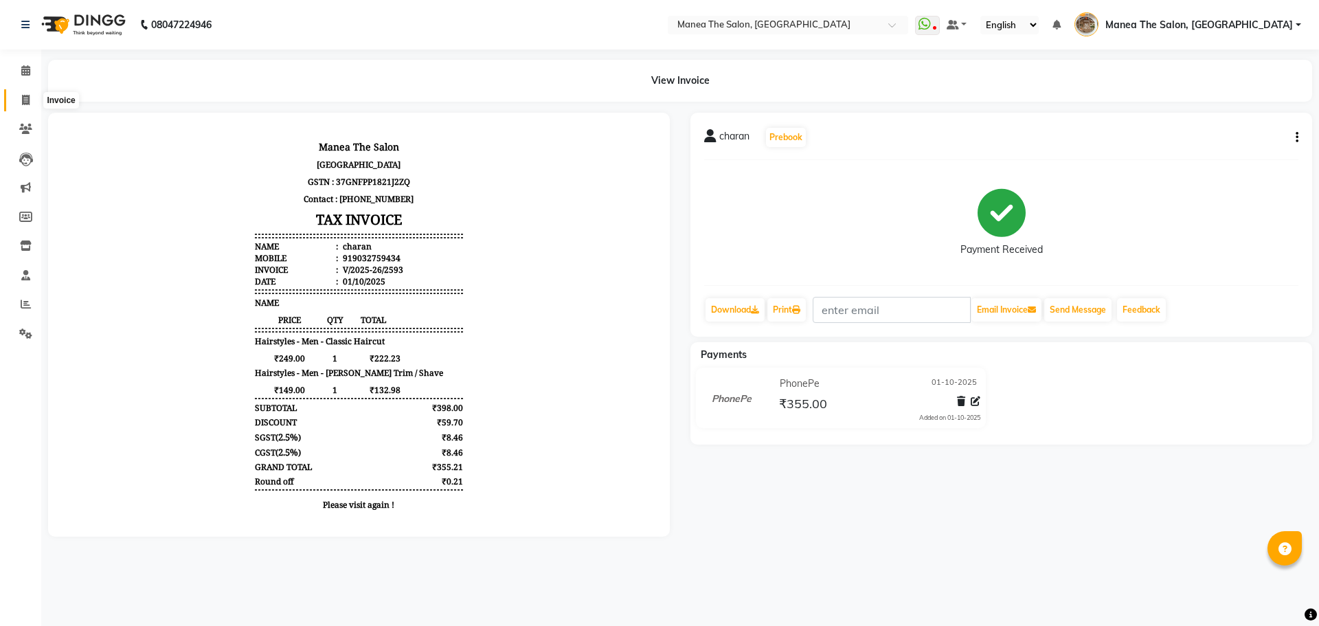
click at [25, 93] on span at bounding box center [26, 101] width 24 height 16
select select "service"
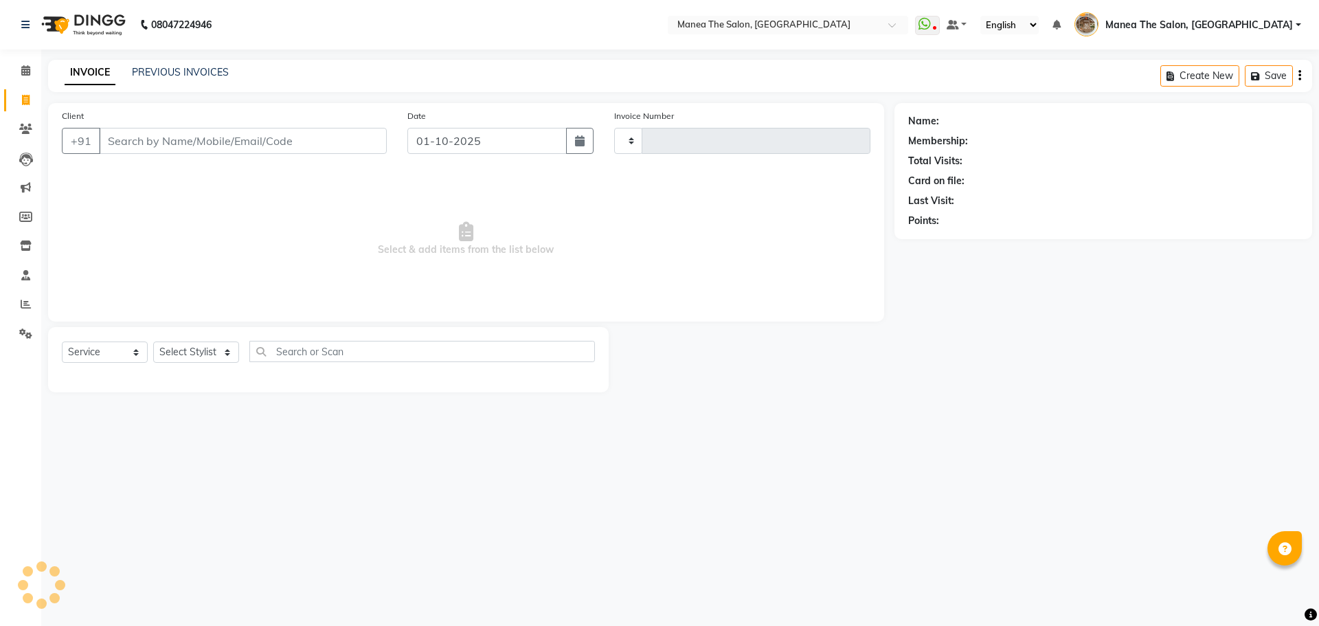
type input "2594"
select select "7287"
